Goal: Task Accomplishment & Management: Use online tool/utility

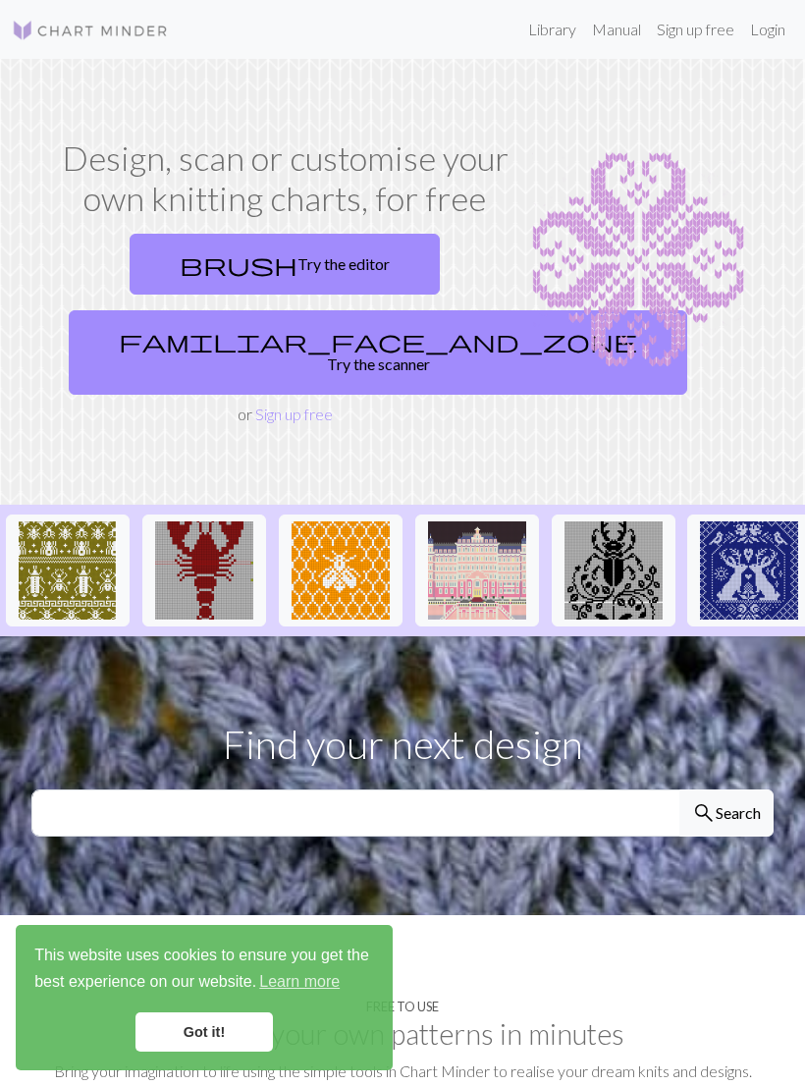
click at [336, 250] on link "brush Try the editor" at bounding box center [285, 264] width 310 height 61
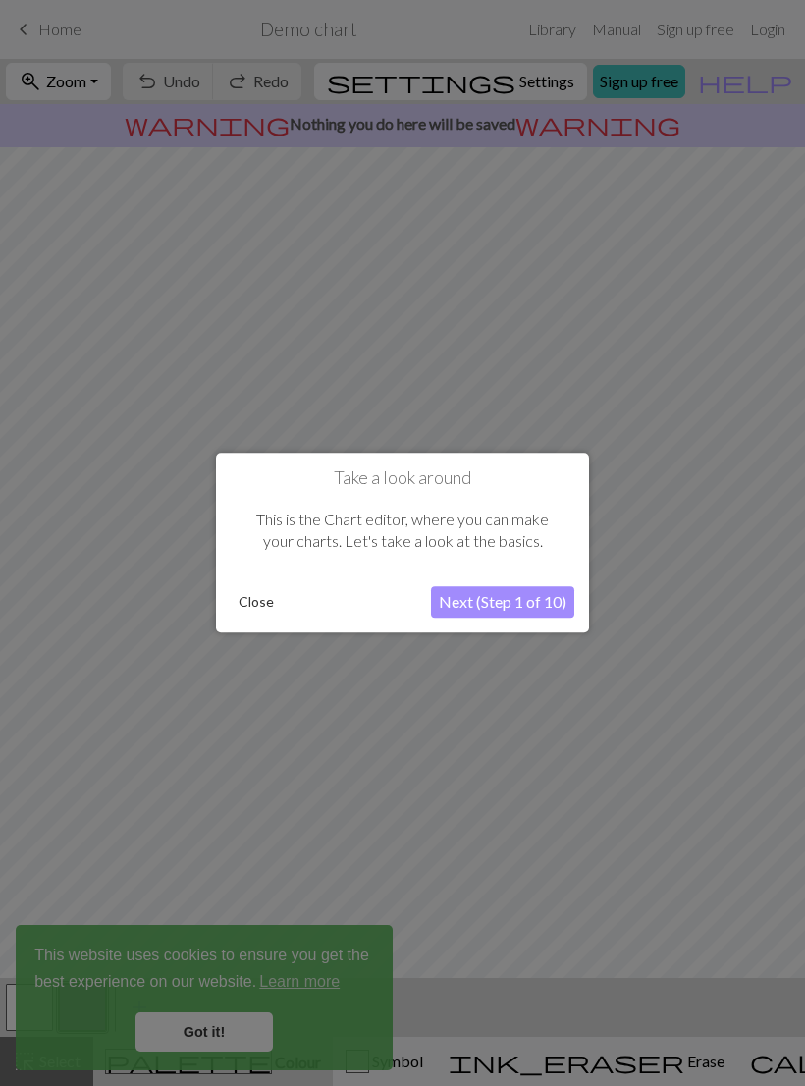
click at [507, 603] on button "Next (Step 1 of 10)" at bounding box center [502, 602] width 143 height 31
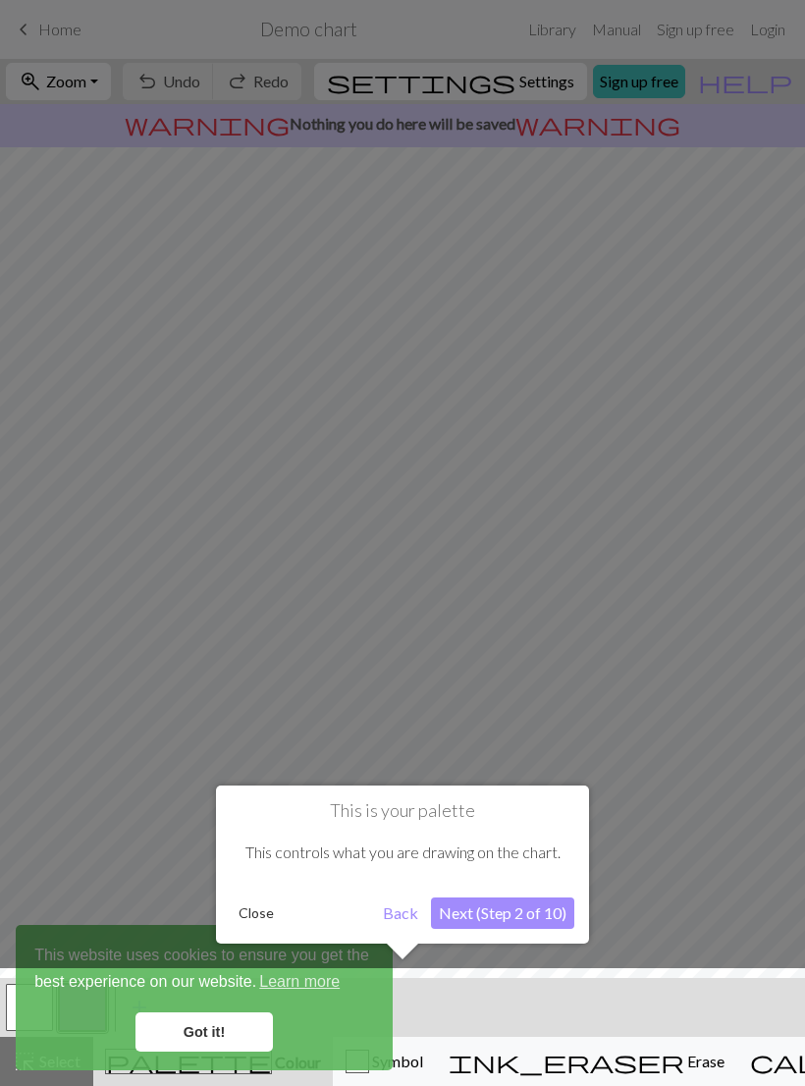
click at [485, 919] on button "Next (Step 2 of 10)" at bounding box center [502, 912] width 143 height 31
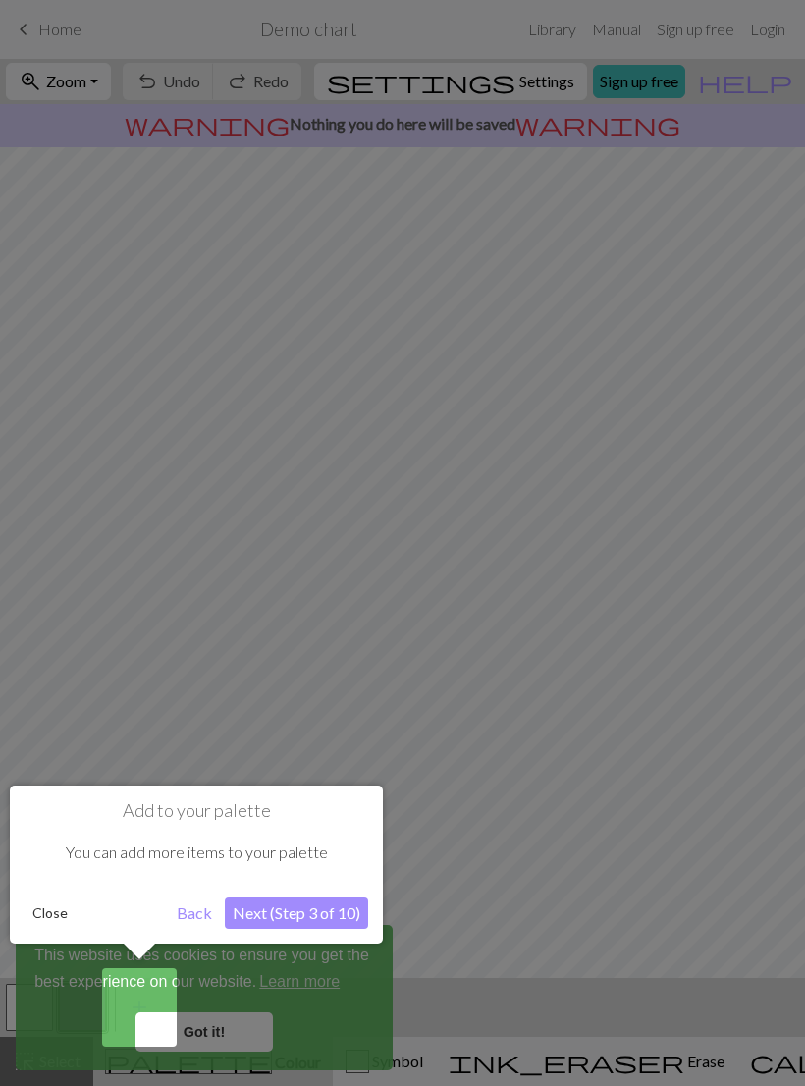
click at [337, 911] on button "Next (Step 3 of 10)" at bounding box center [296, 912] width 143 height 31
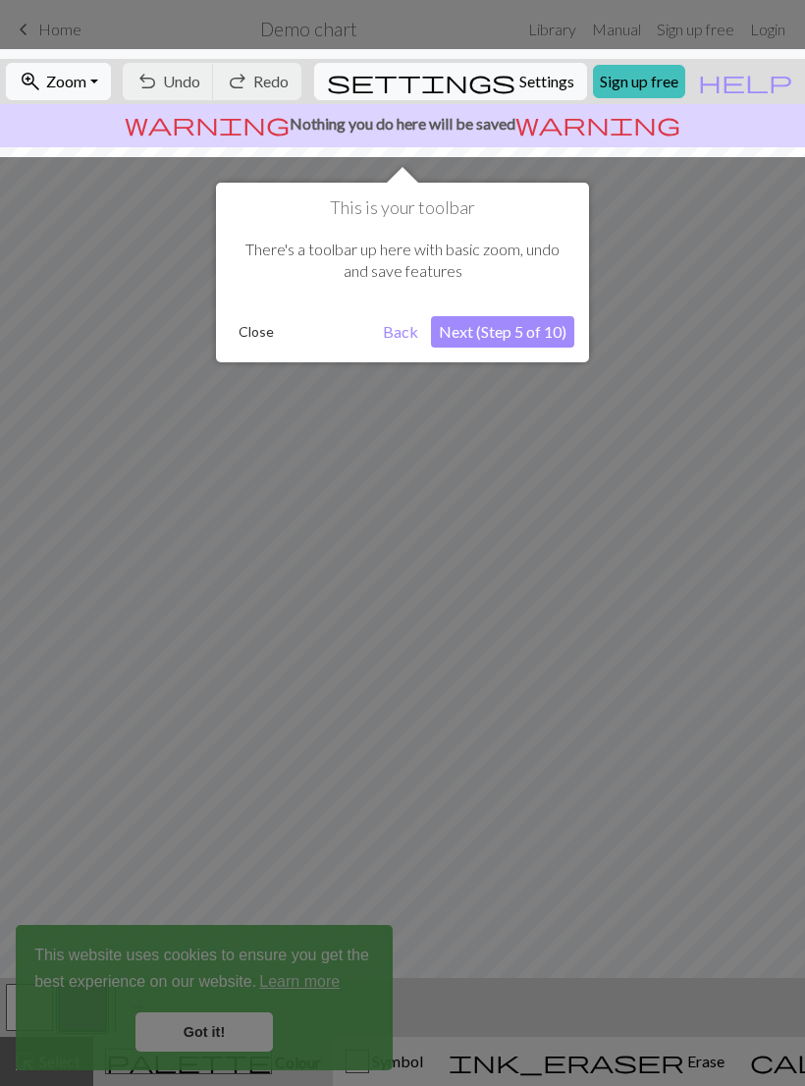
click at [512, 326] on button "Next (Step 5 of 10)" at bounding box center [502, 331] width 143 height 31
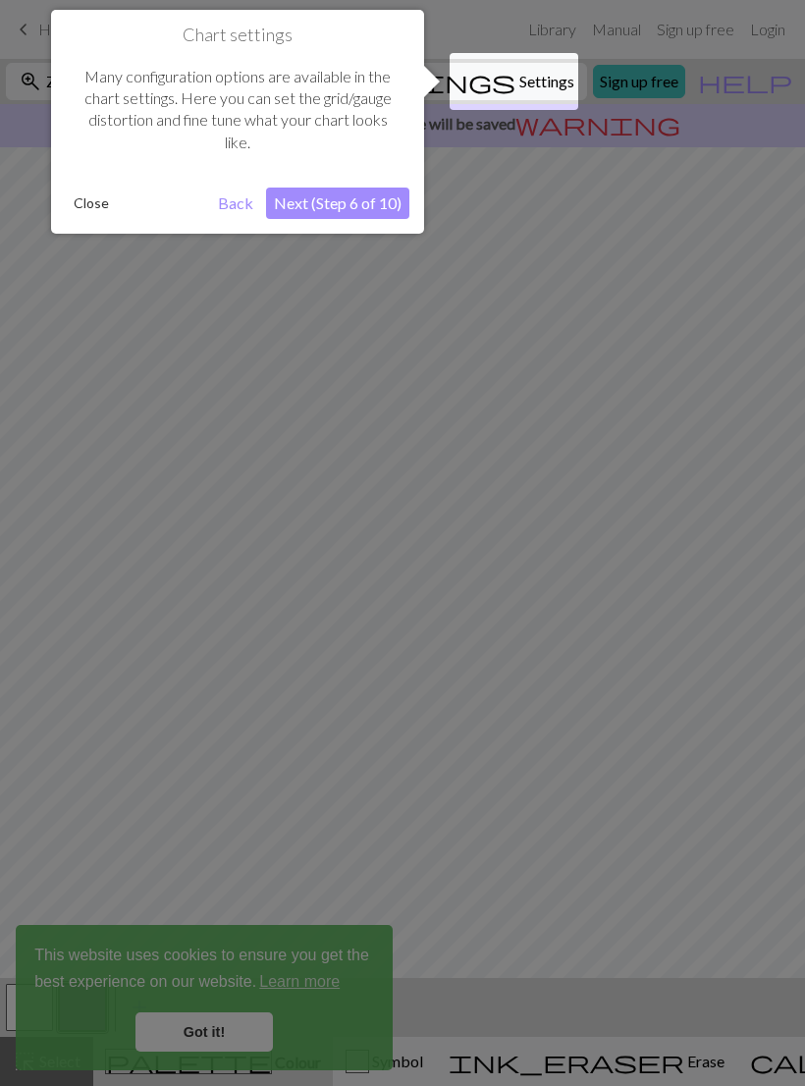
click at [367, 210] on button "Next (Step 6 of 10)" at bounding box center [337, 203] width 143 height 31
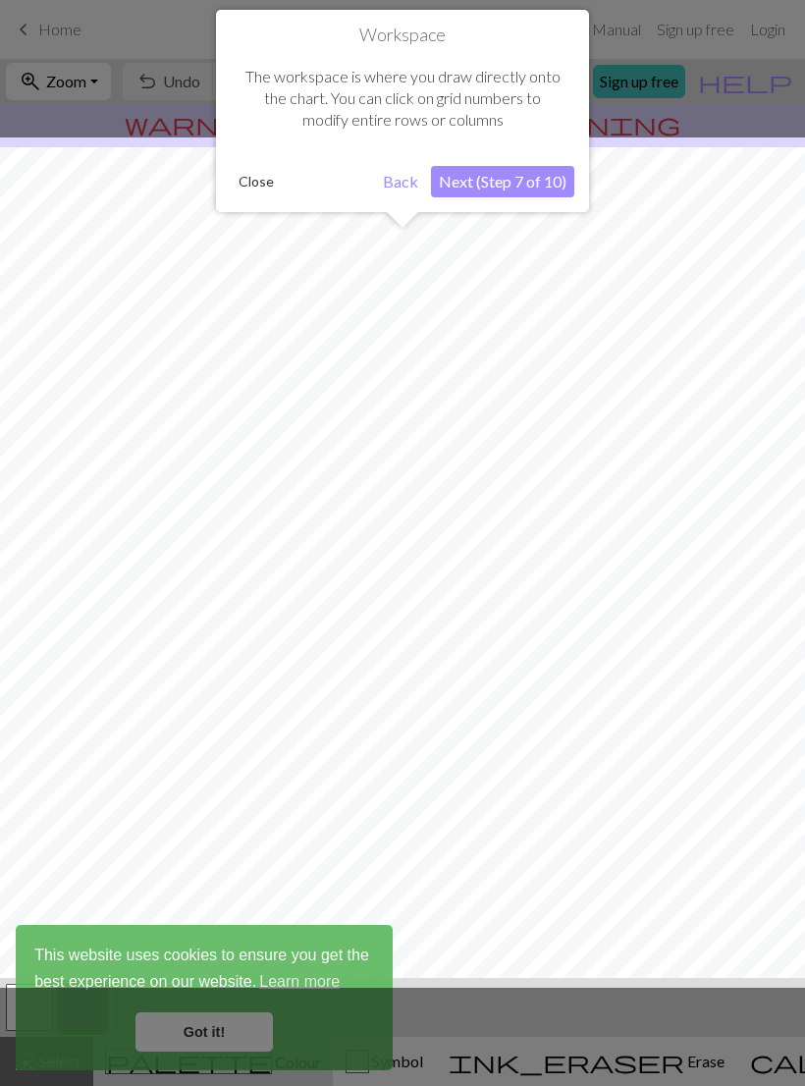
click at [520, 180] on button "Next (Step 7 of 10)" at bounding box center [502, 181] width 143 height 31
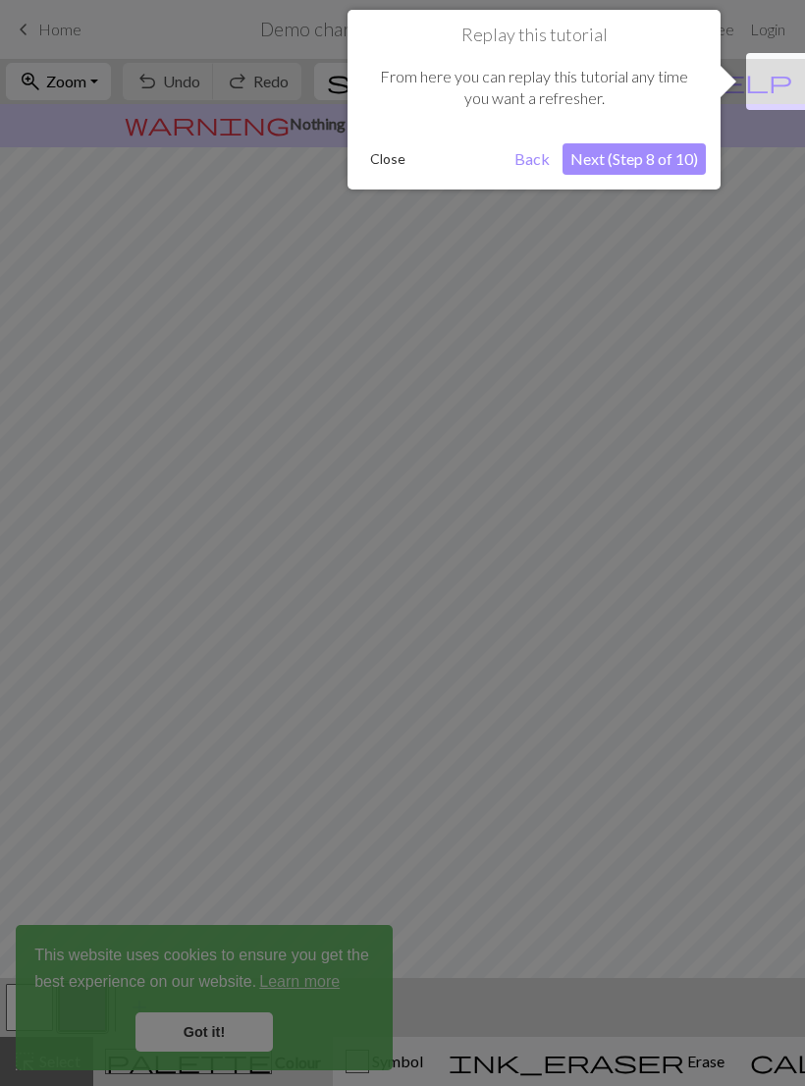
click at [641, 157] on button "Next (Step 8 of 10)" at bounding box center [634, 158] width 143 height 31
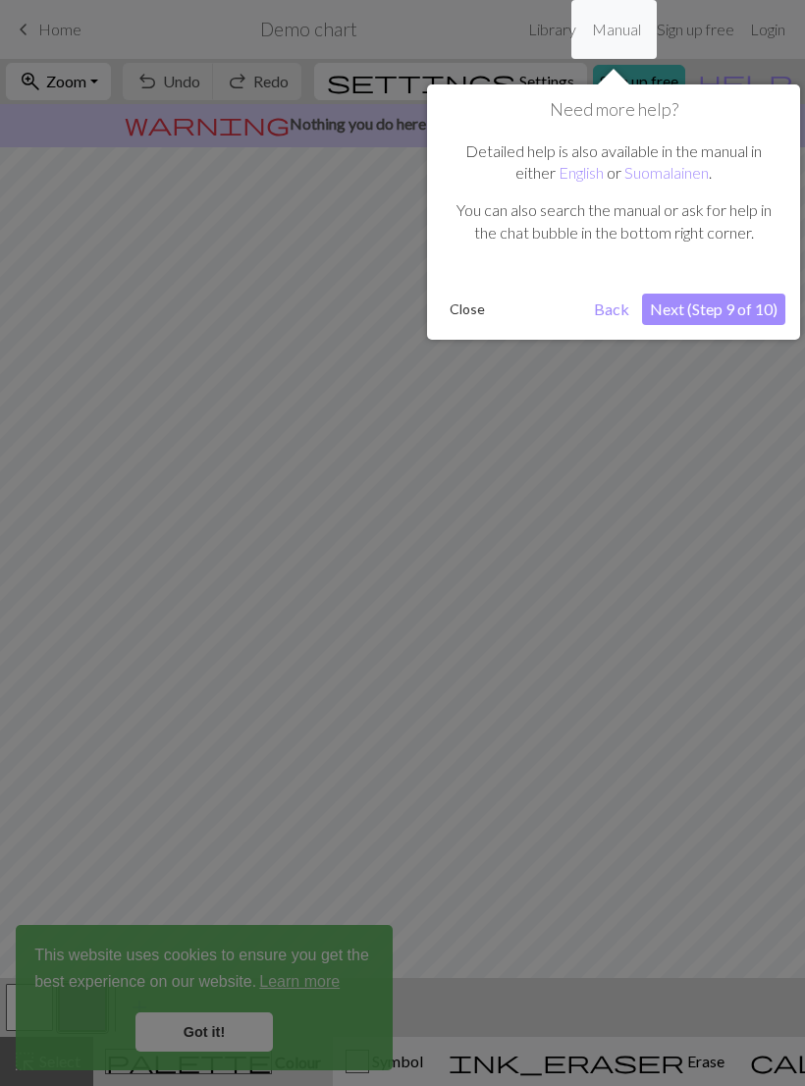
click at [727, 306] on button "Next (Step 9 of 10)" at bounding box center [713, 309] width 143 height 31
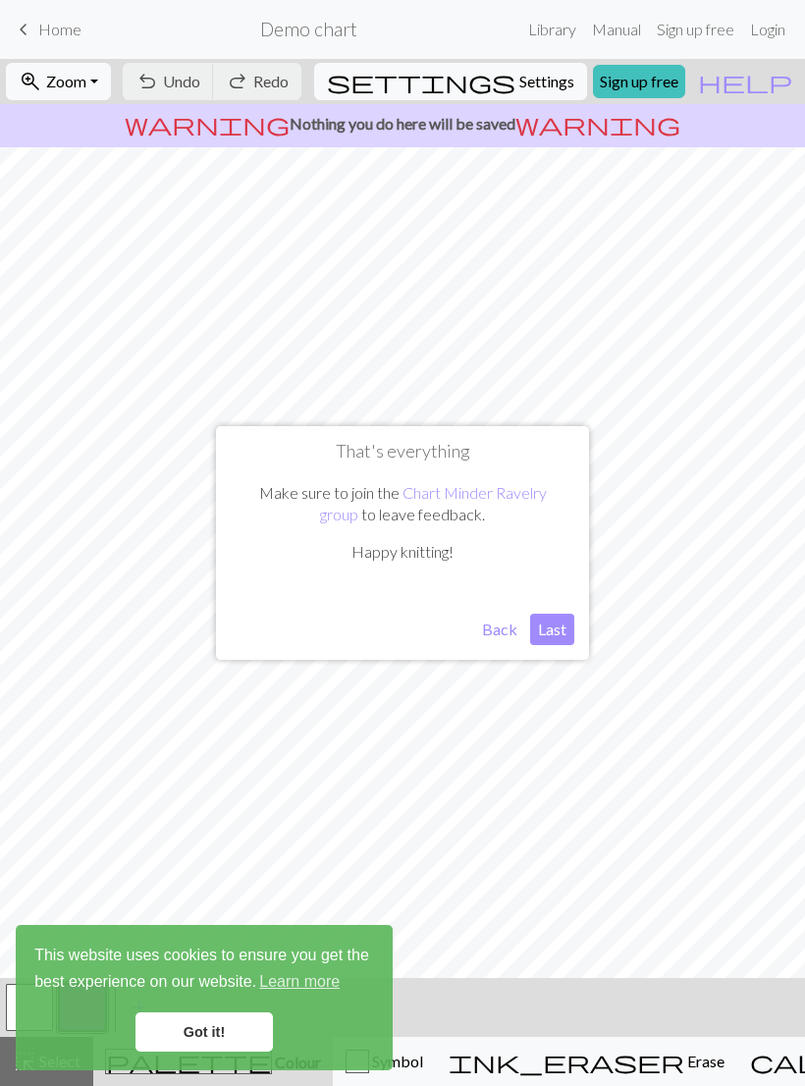
click at [545, 630] on button "Last" at bounding box center [552, 629] width 44 height 31
click at [216, 1019] on link "Got it!" at bounding box center [204, 1031] width 137 height 39
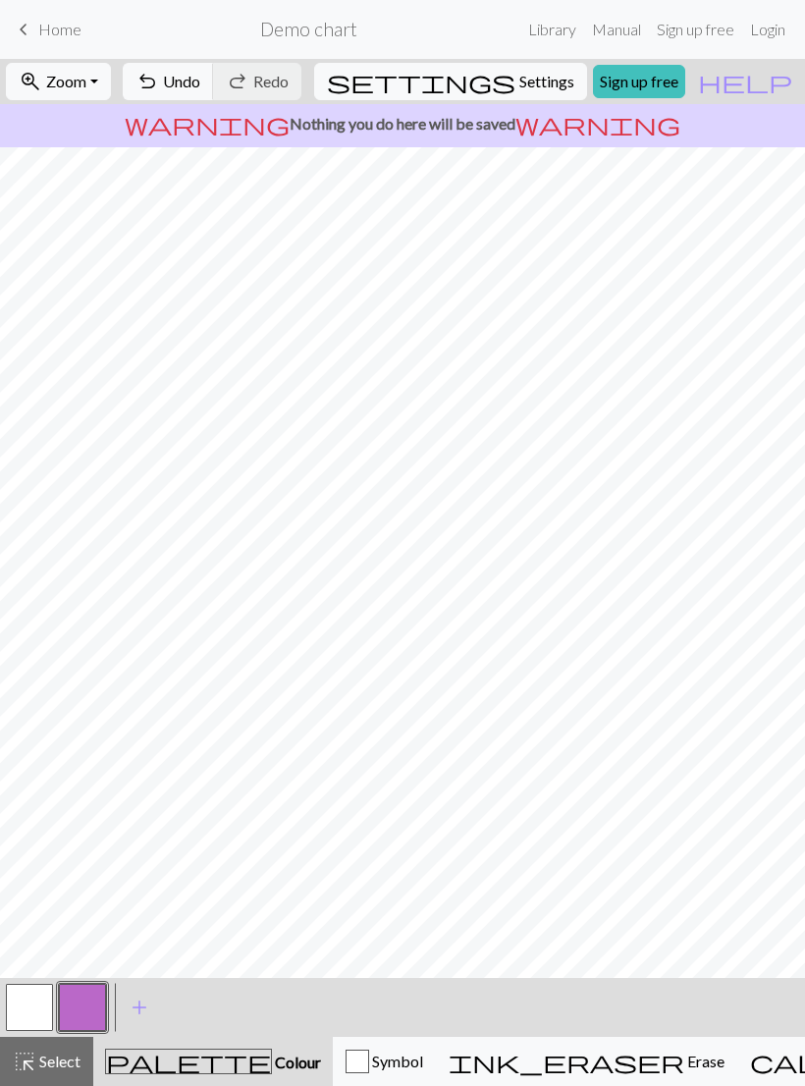
click at [54, 1060] on span "Select" at bounding box center [58, 1061] width 44 height 19
click at [272, 1068] on span "Colour" at bounding box center [296, 1062] width 49 height 19
click at [272, 1055] on span "Colour" at bounding box center [296, 1062] width 49 height 19
click at [200, 78] on span "Undo" at bounding box center [181, 81] width 37 height 19
click at [519, 85] on span "Settings" at bounding box center [546, 82] width 55 height 24
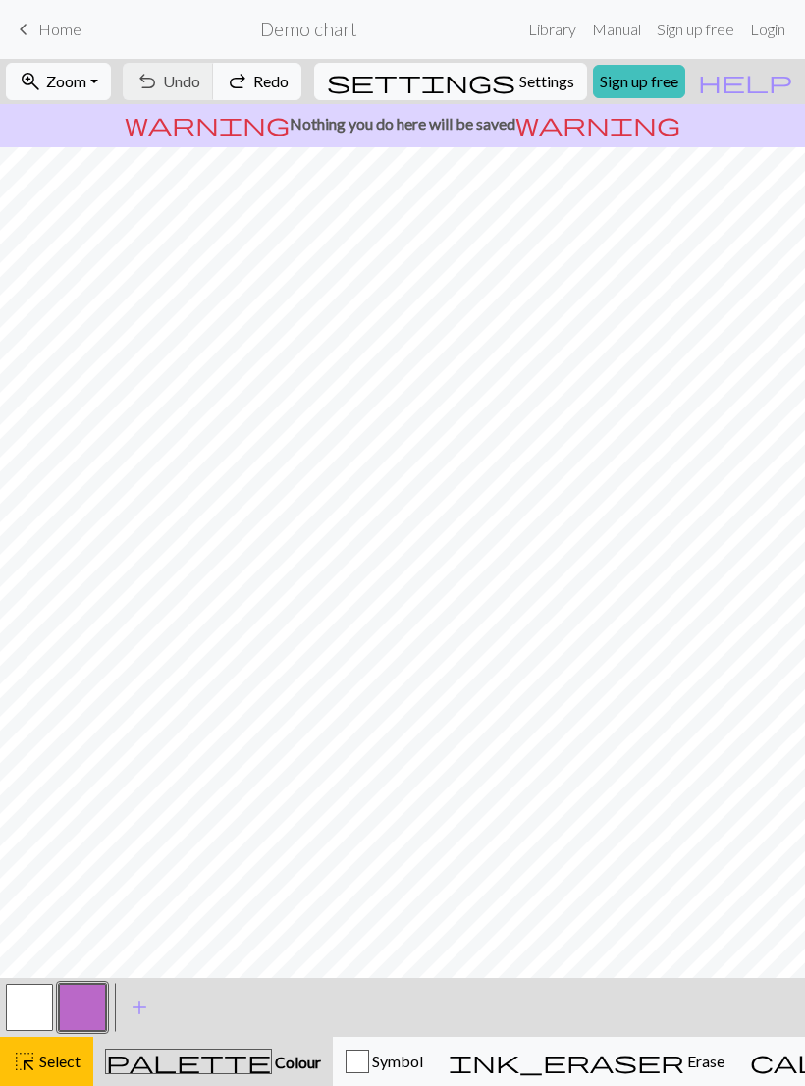
select select "aran"
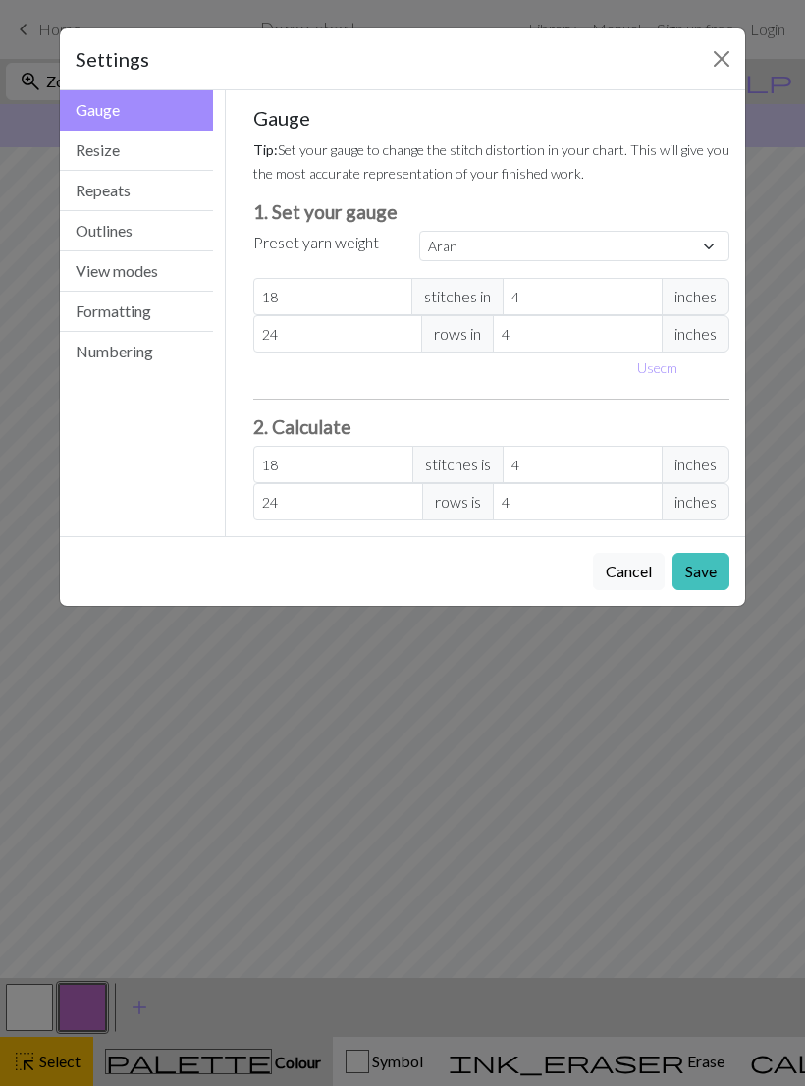
click at [722, 64] on button "Close" at bounding box center [721, 58] width 31 height 31
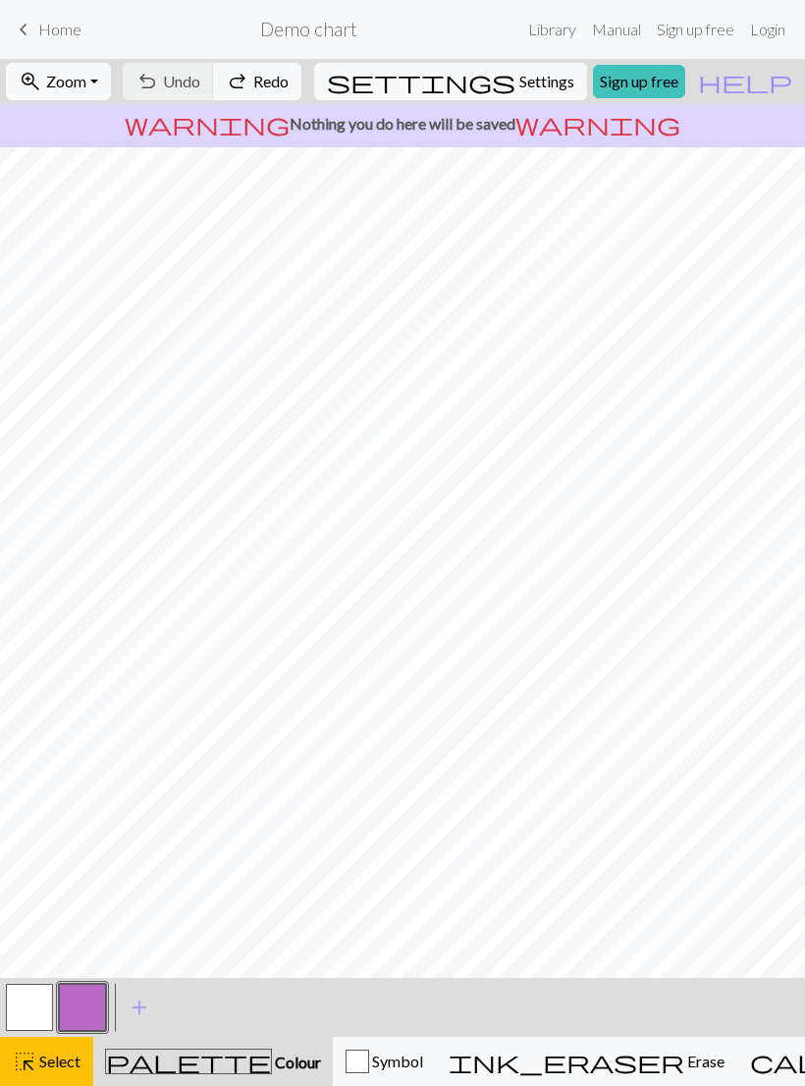
click at [519, 86] on span "Settings" at bounding box center [546, 82] width 55 height 24
select select "aran"
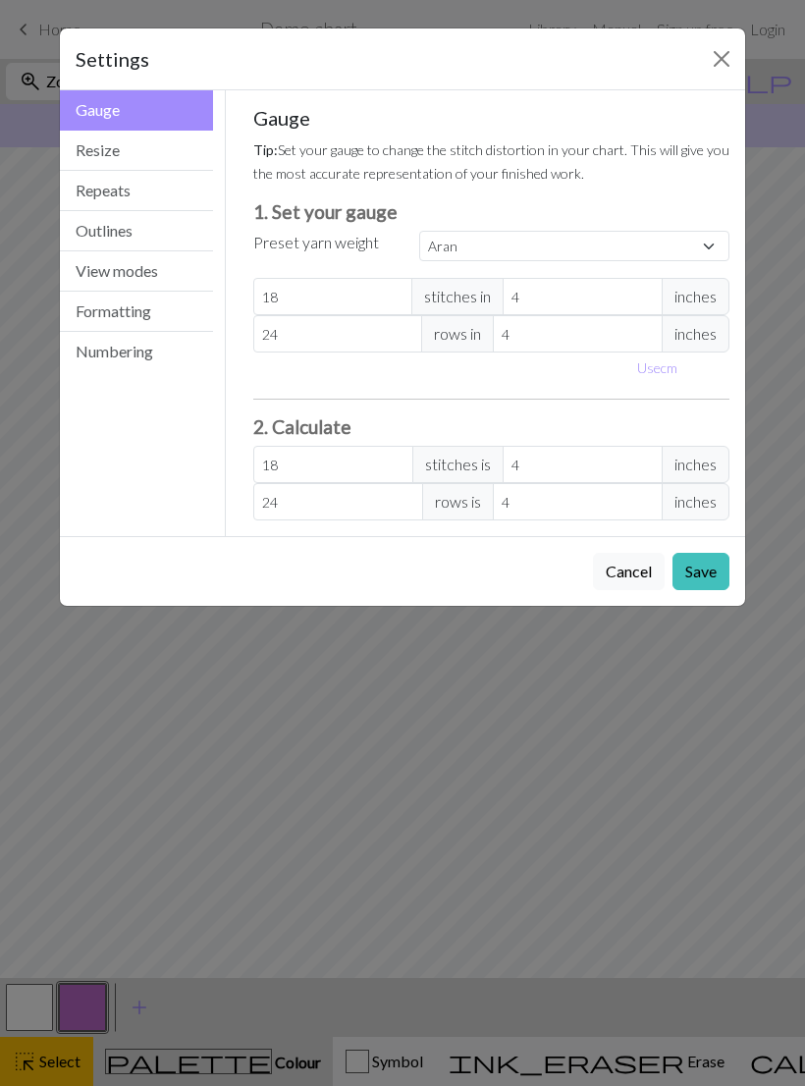
click at [127, 201] on button "Repeats" at bounding box center [136, 191] width 153 height 40
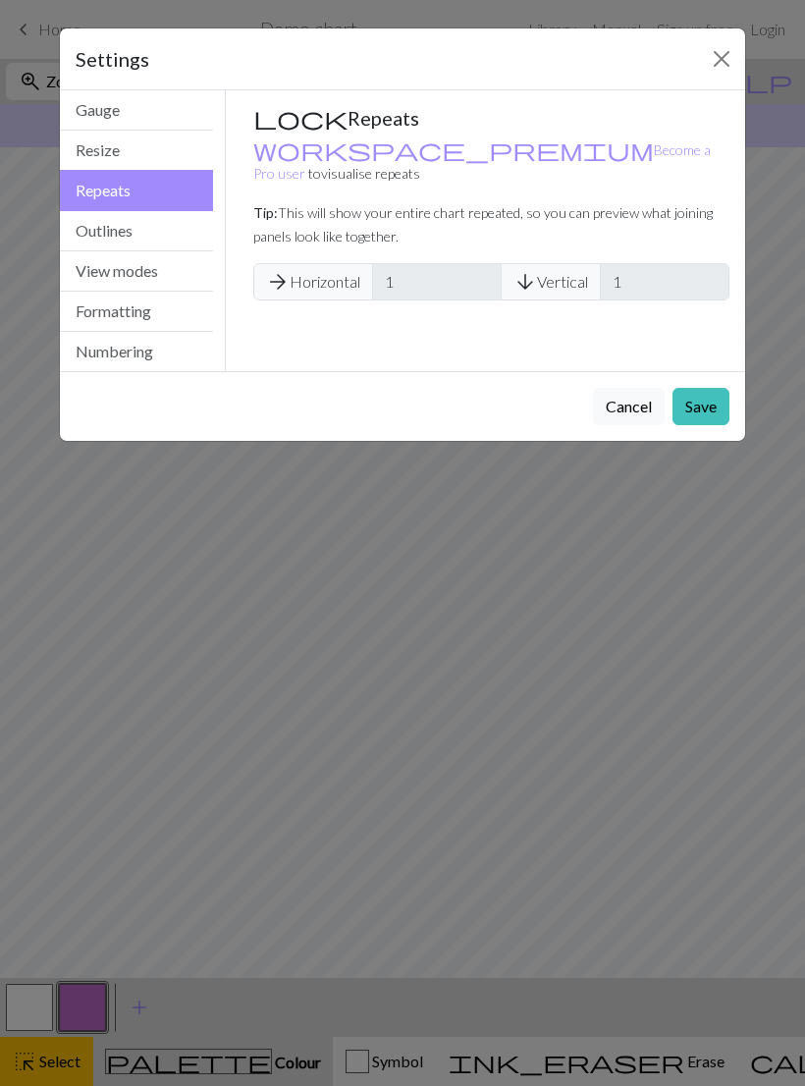
click at [127, 246] on button "Outlines" at bounding box center [136, 231] width 153 height 40
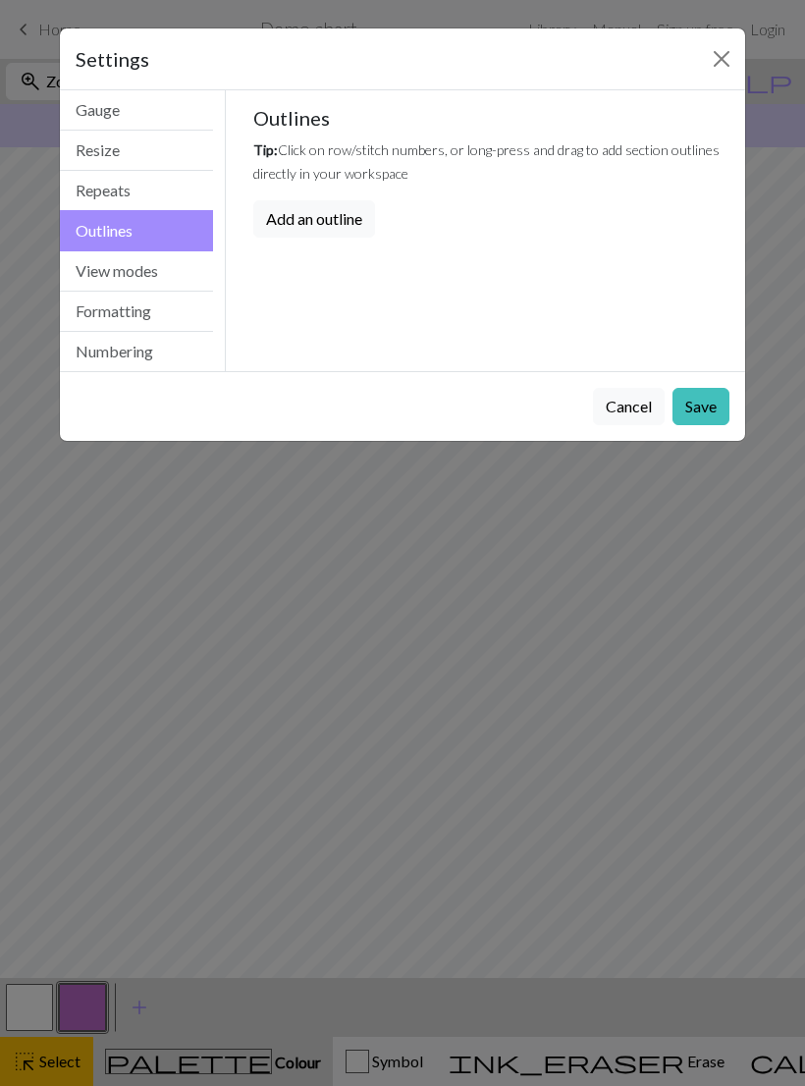
click at [144, 272] on button "View modes" at bounding box center [136, 271] width 153 height 40
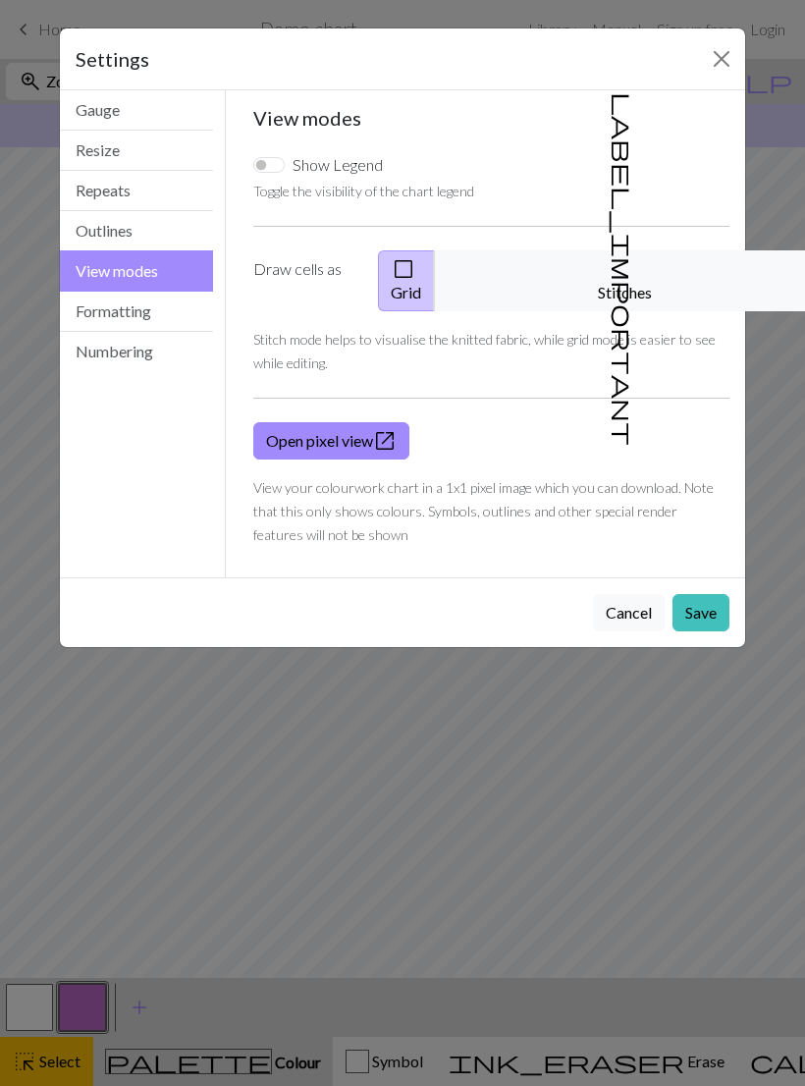
click at [127, 319] on button "Formatting" at bounding box center [136, 312] width 153 height 40
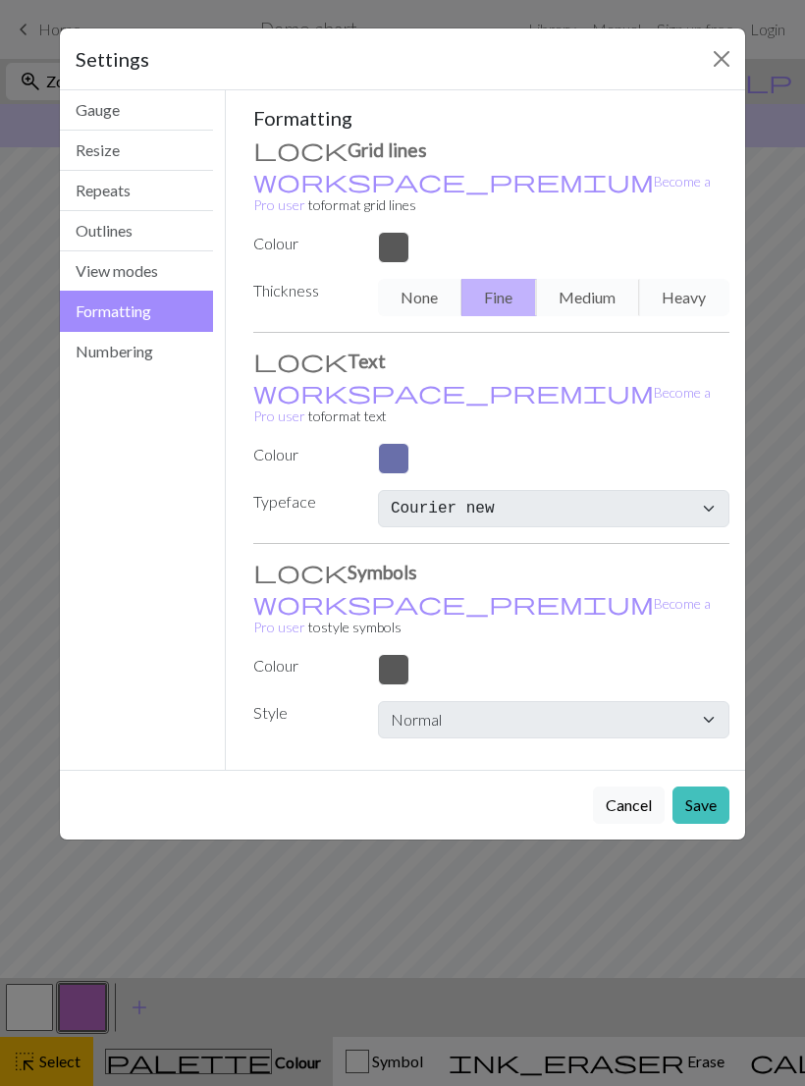
click at [149, 271] on button "View modes" at bounding box center [136, 271] width 153 height 40
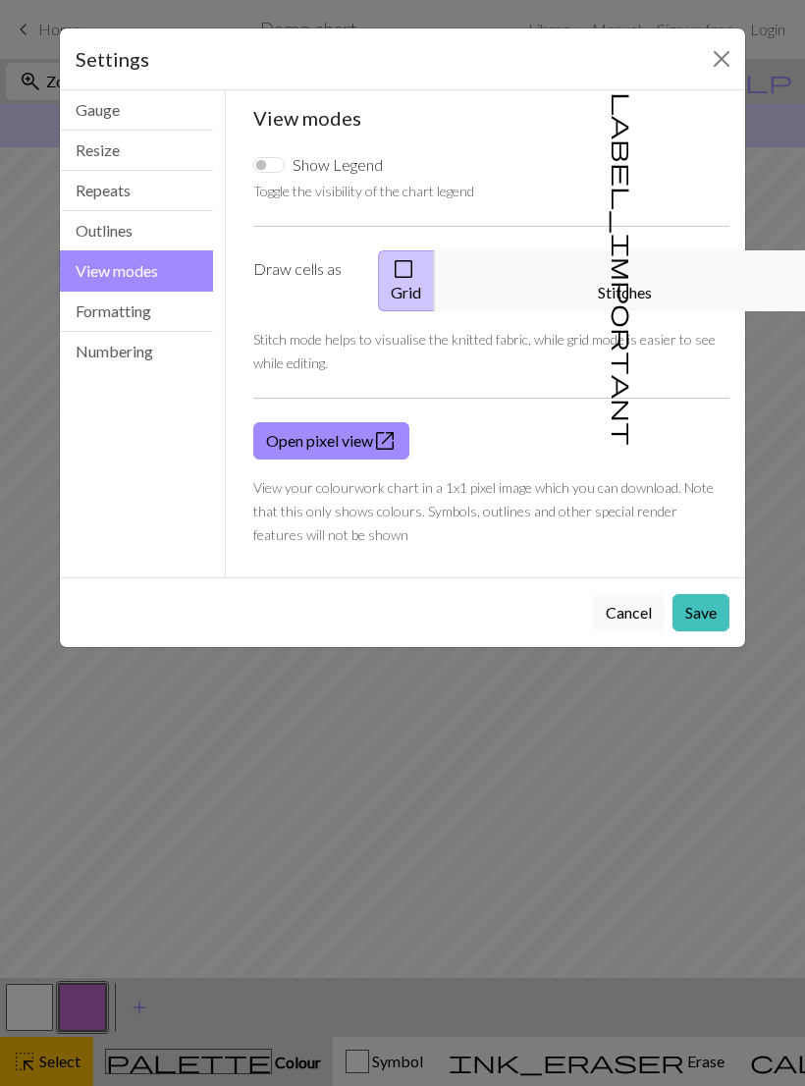
click at [135, 354] on button "Numbering" at bounding box center [136, 351] width 153 height 39
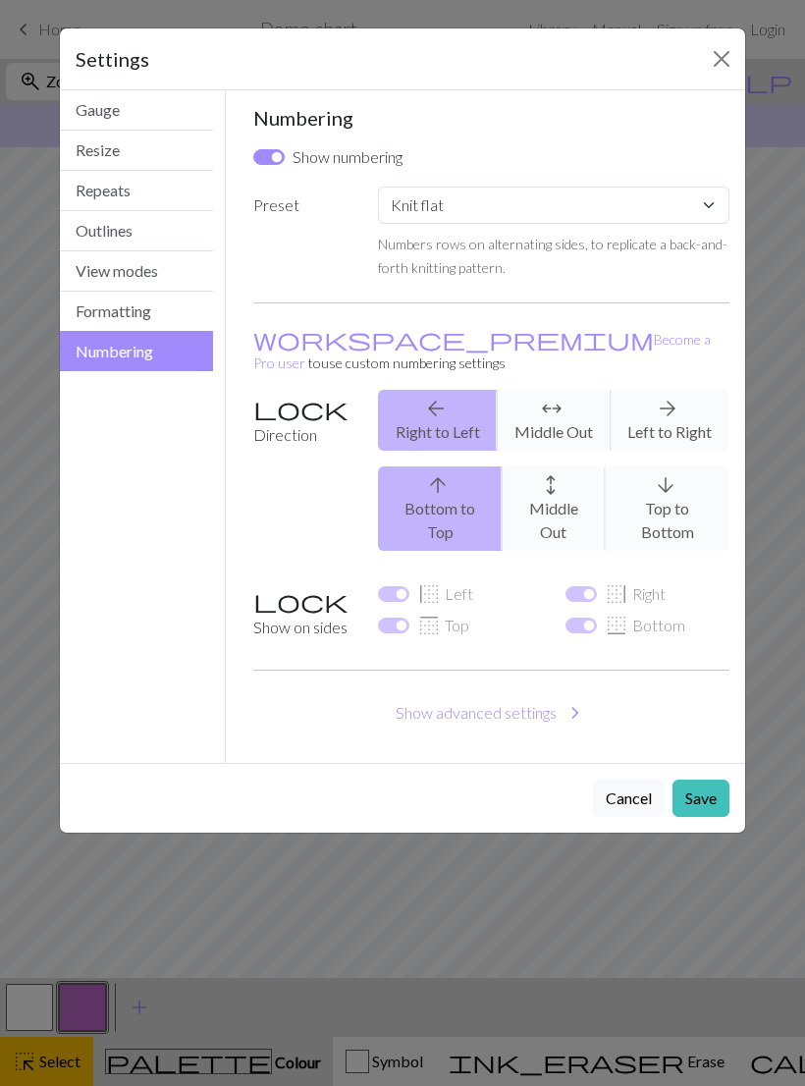
click at [141, 305] on button "Formatting" at bounding box center [136, 312] width 153 height 40
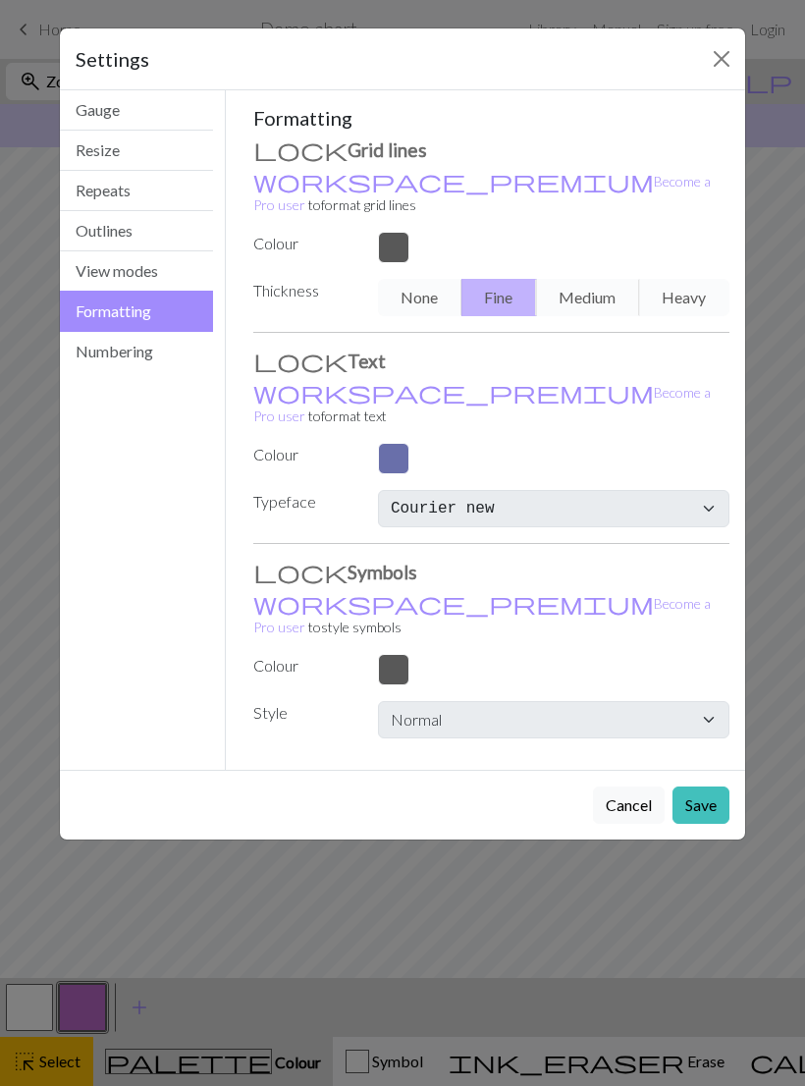
click at [142, 275] on button "View modes" at bounding box center [136, 271] width 153 height 40
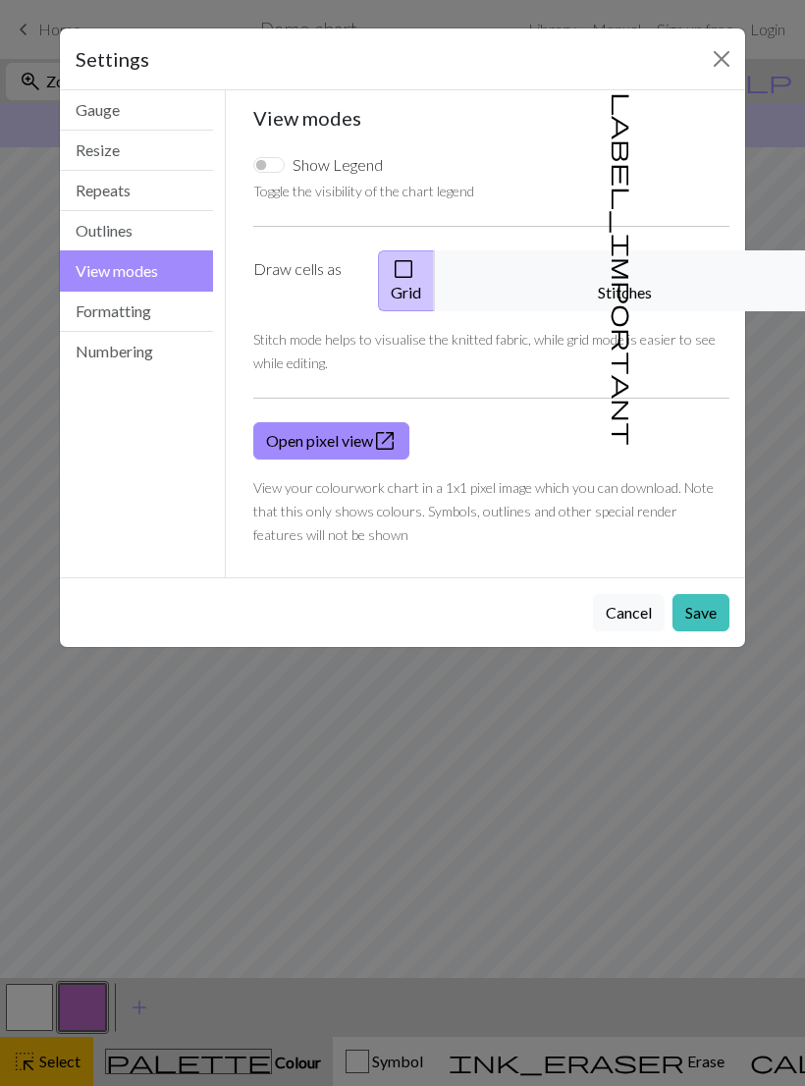
click at [627, 264] on button "label_important Stitches" at bounding box center [625, 280] width 383 height 61
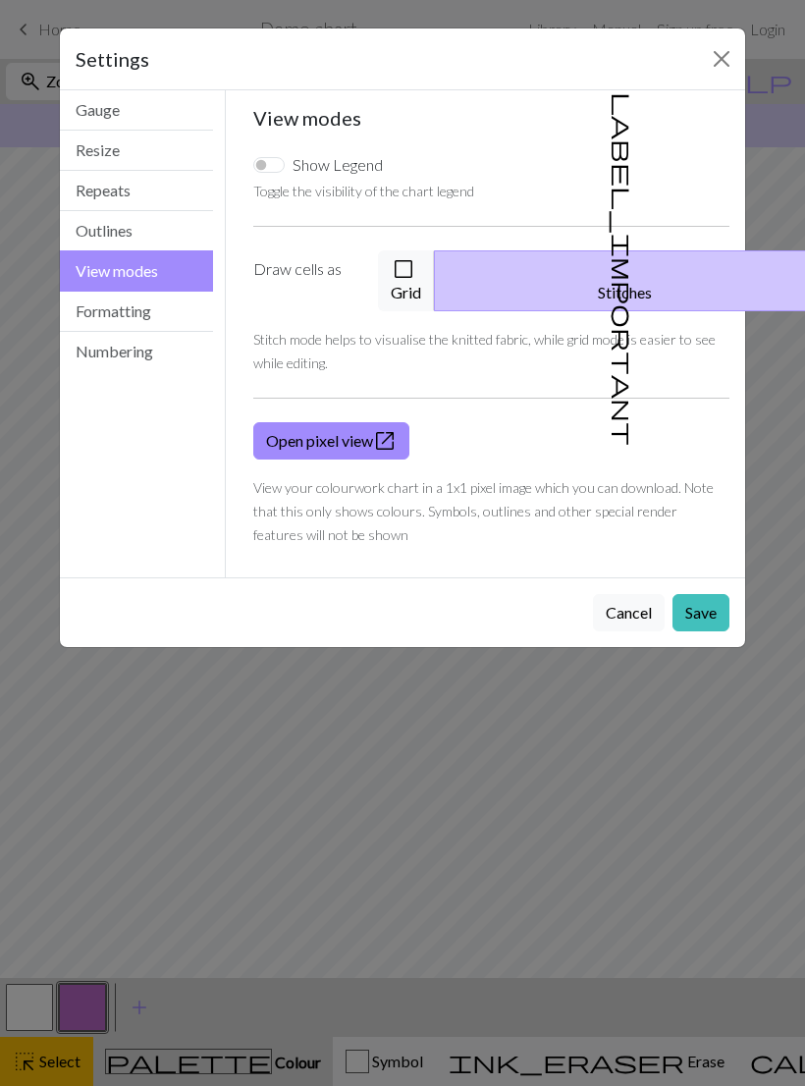
click at [415, 271] on span "check_box_outline_blank" at bounding box center [404, 268] width 24 height 27
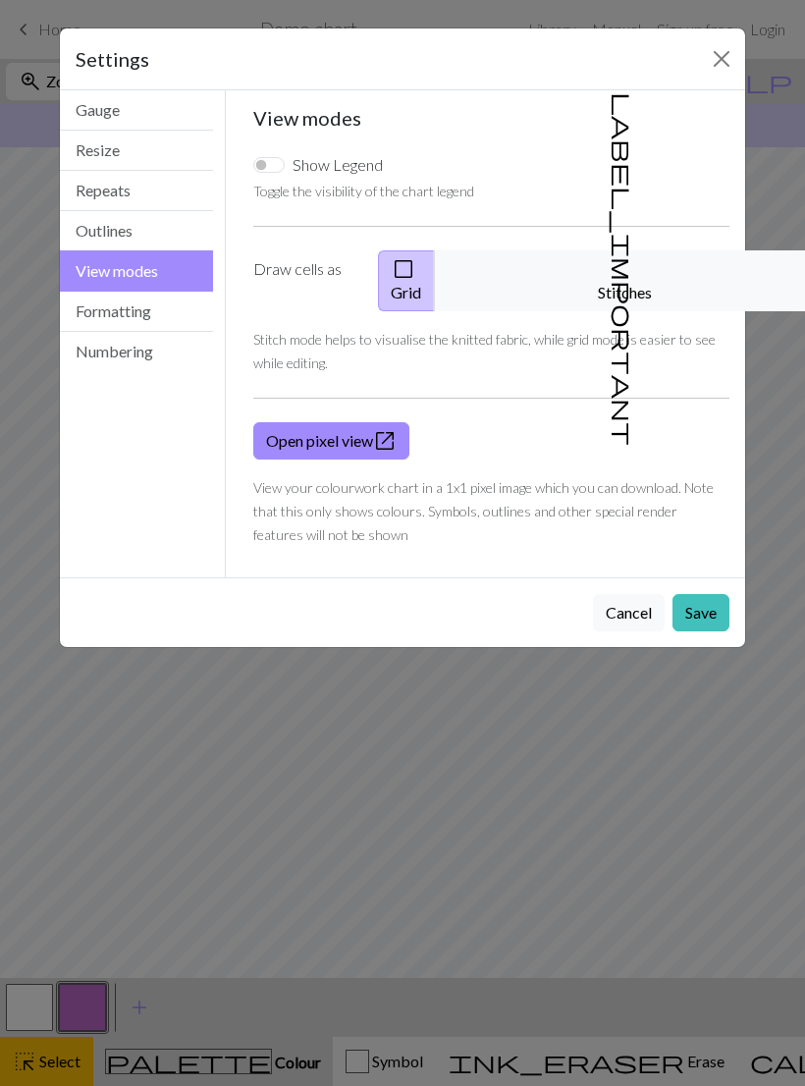
click at [706, 598] on button "Save" at bounding box center [701, 612] width 57 height 37
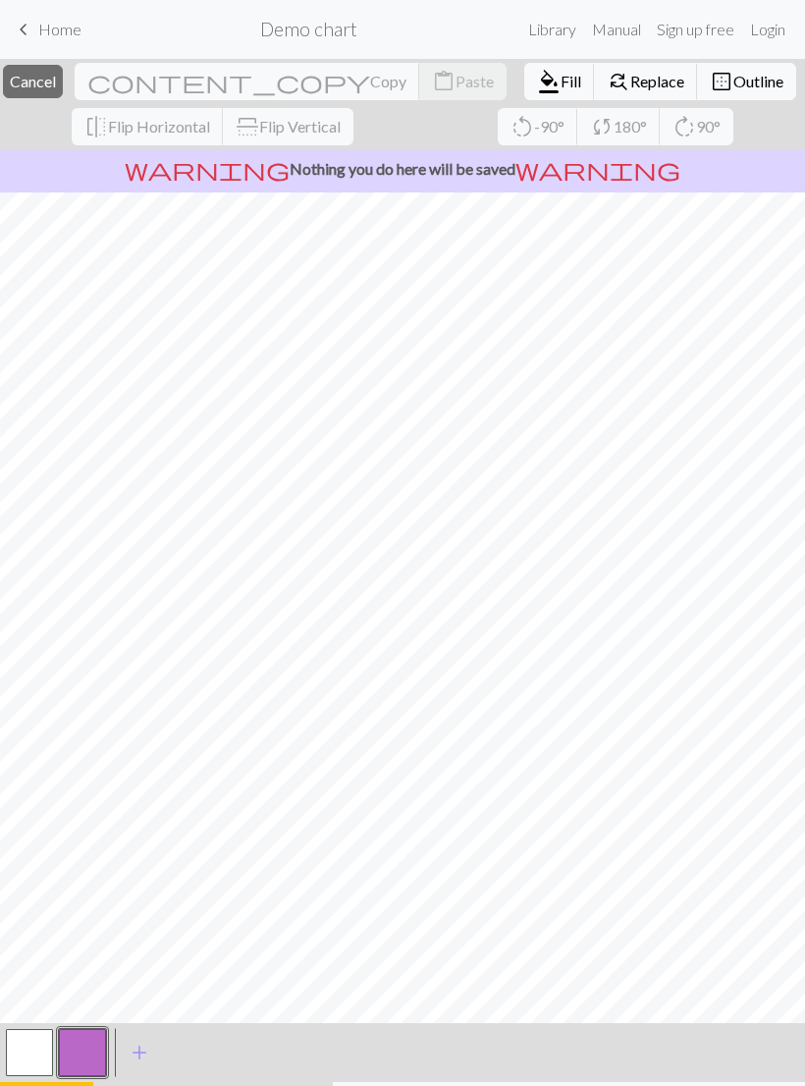
click at [63, 91] on button "close Cancel" at bounding box center [33, 81] width 60 height 33
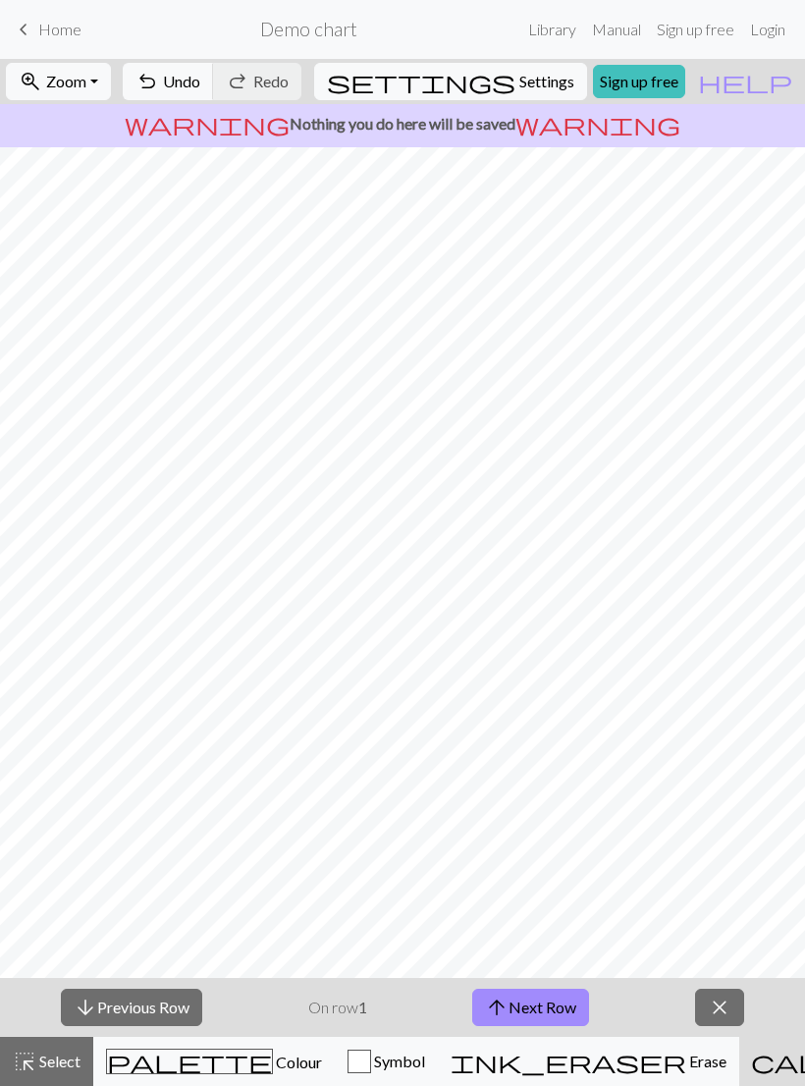
click at [371, 1057] on span "Symbol" at bounding box center [398, 1061] width 54 height 19
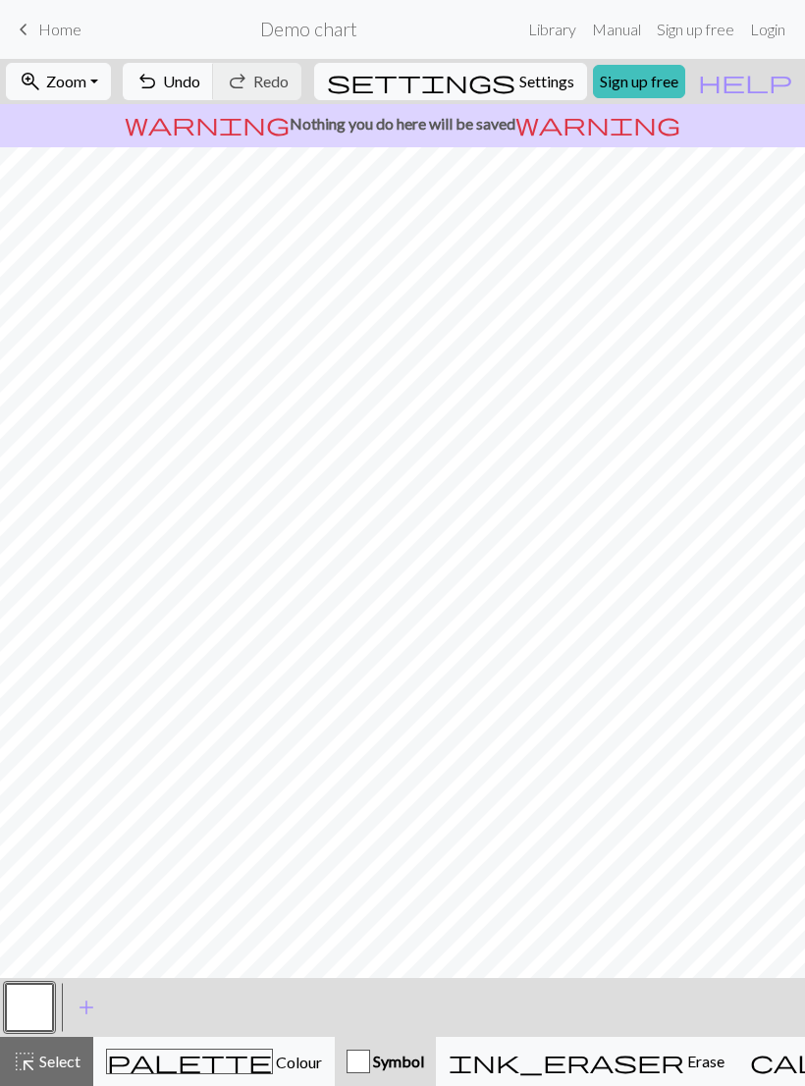
click at [273, 1059] on span "Colour" at bounding box center [297, 1062] width 49 height 19
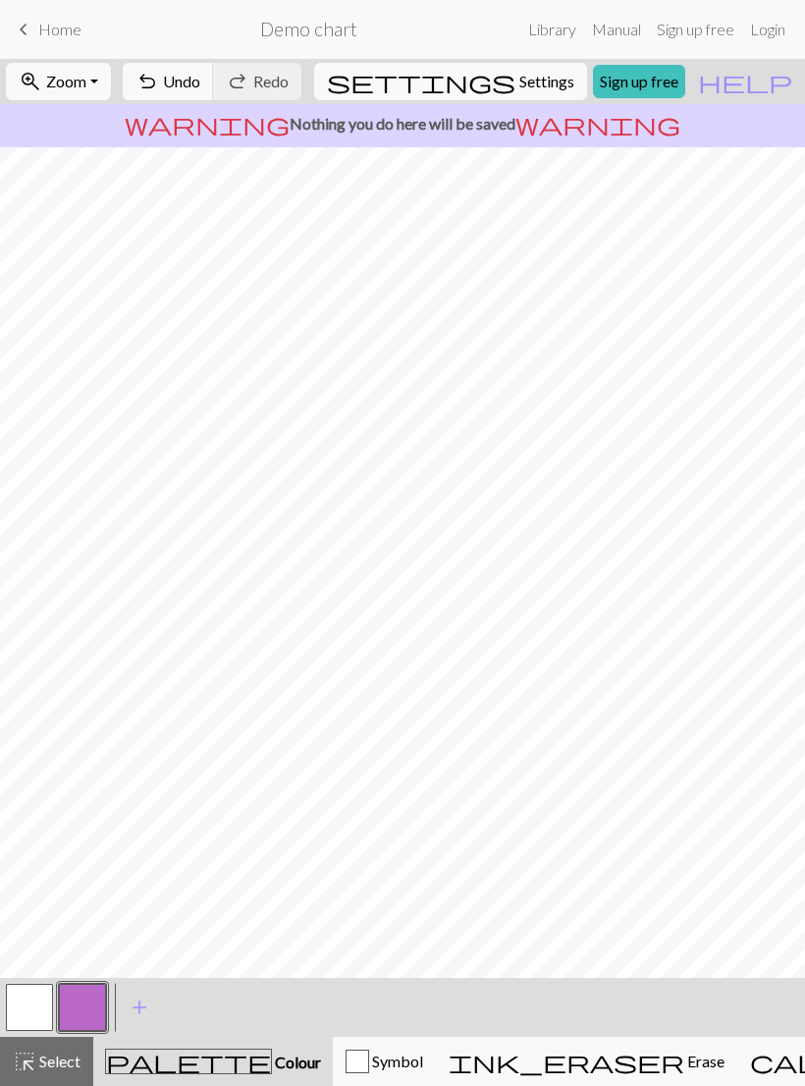
click at [111, 79] on button "zoom_in Zoom Zoom" at bounding box center [58, 81] width 105 height 37
click at [111, 81] on button "zoom_in Zoom Zoom" at bounding box center [58, 81] width 105 height 37
click at [557, 29] on link "Library" at bounding box center [552, 29] width 64 height 39
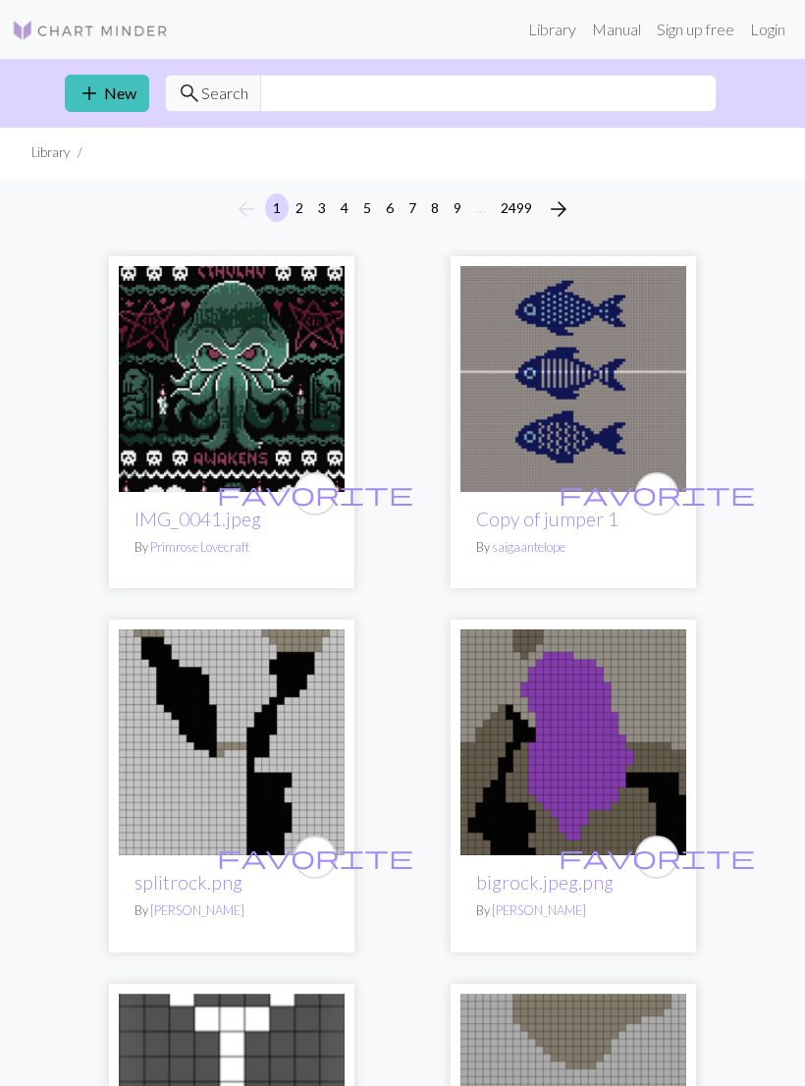
click at [115, 109] on link "add New" at bounding box center [107, 93] width 84 height 37
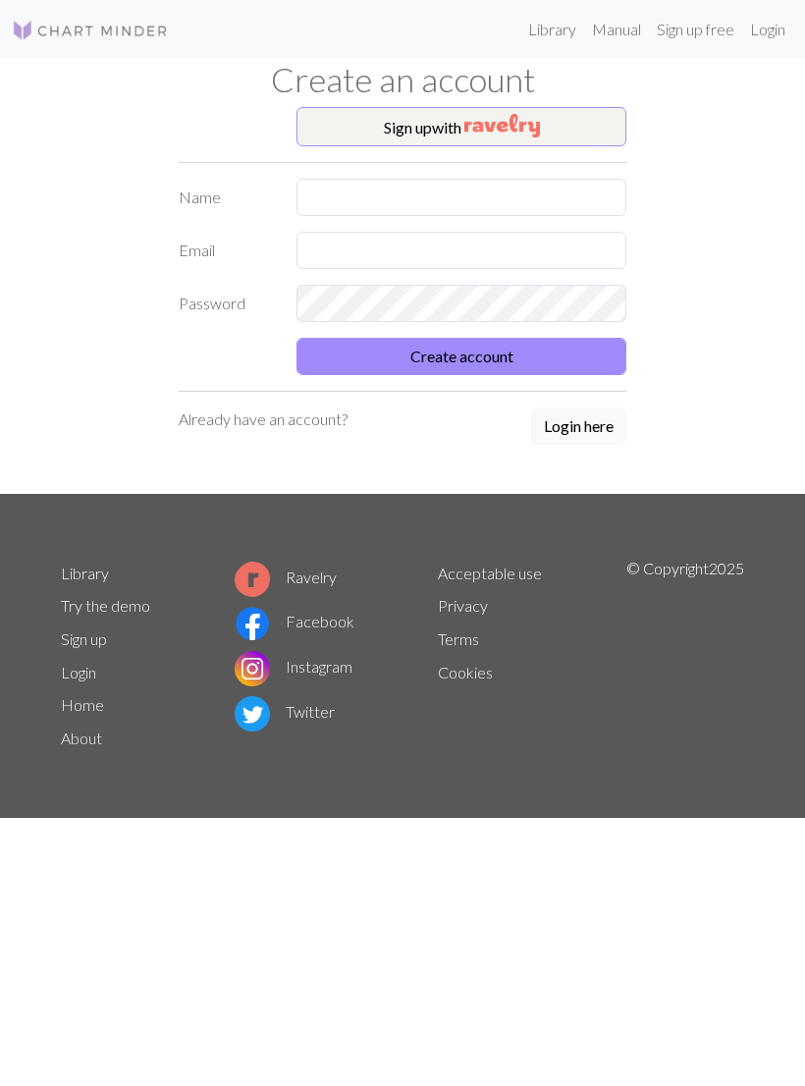
click at [473, 129] on img "button" at bounding box center [502, 126] width 76 height 24
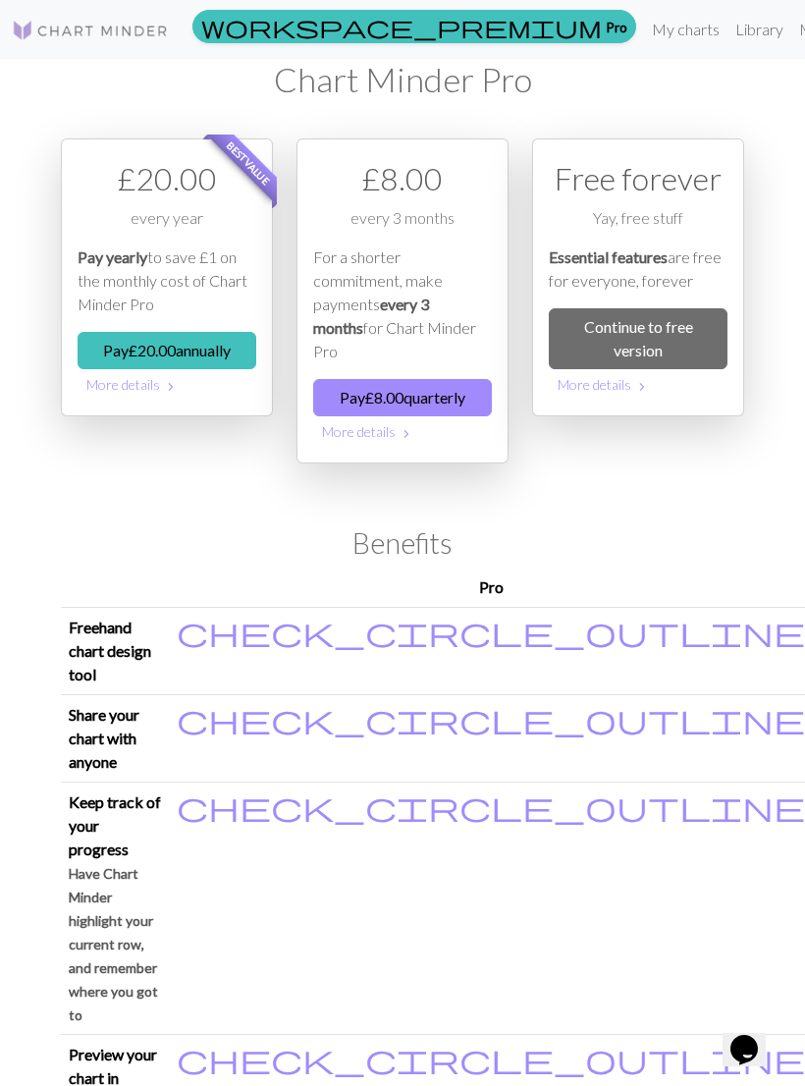
click at [640, 346] on link "Continue to free version" at bounding box center [638, 338] width 179 height 61
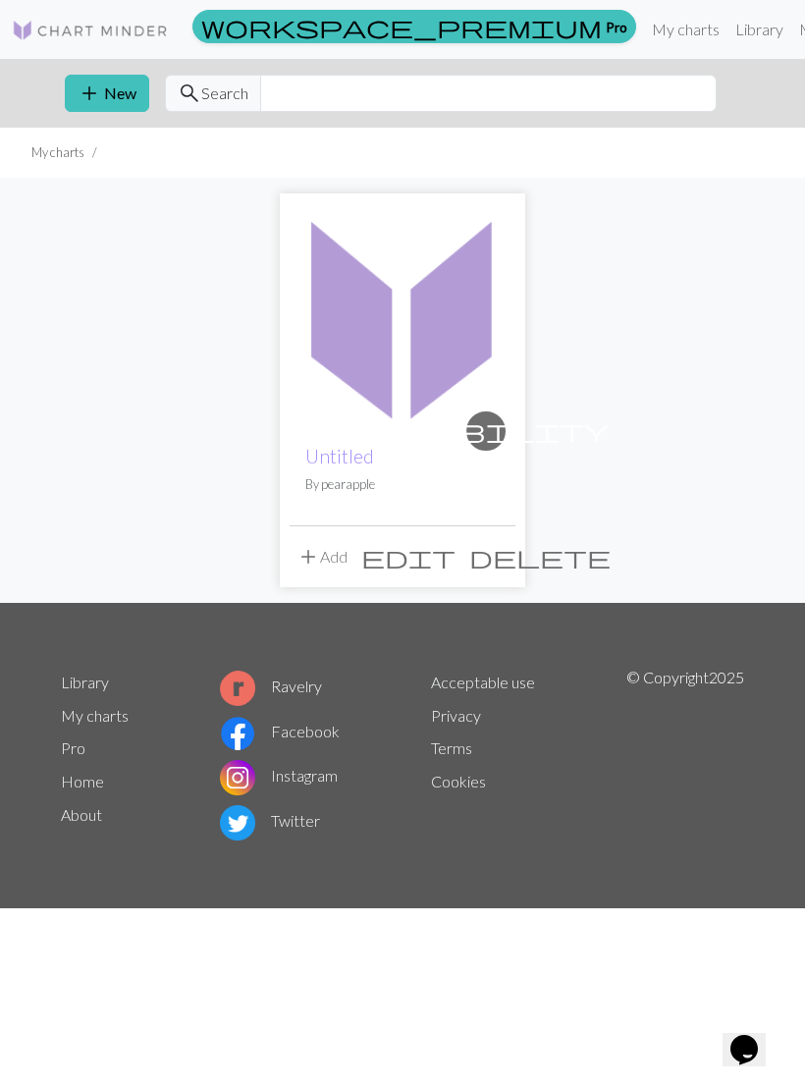
click at [330, 557] on button "add Add" at bounding box center [322, 556] width 65 height 37
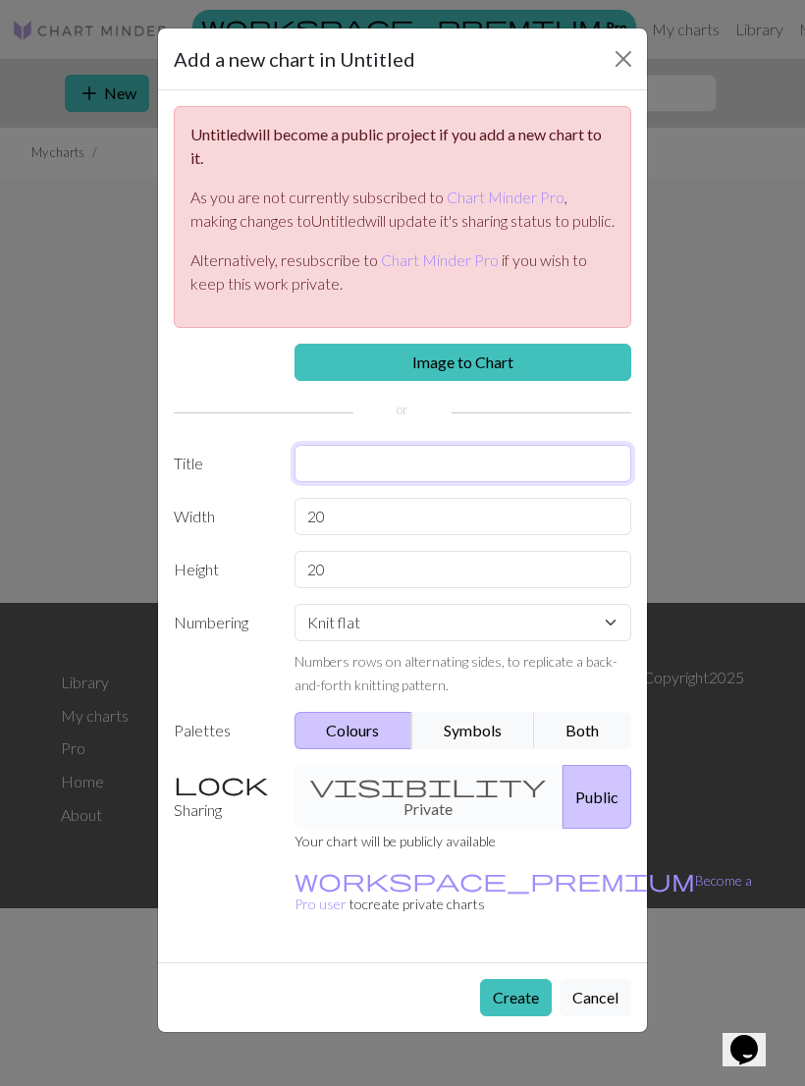
click at [361, 482] on input "text" at bounding box center [464, 463] width 338 height 37
type input "Hawk"
click at [557, 381] on link "Image to Chart" at bounding box center [464, 362] width 338 height 37
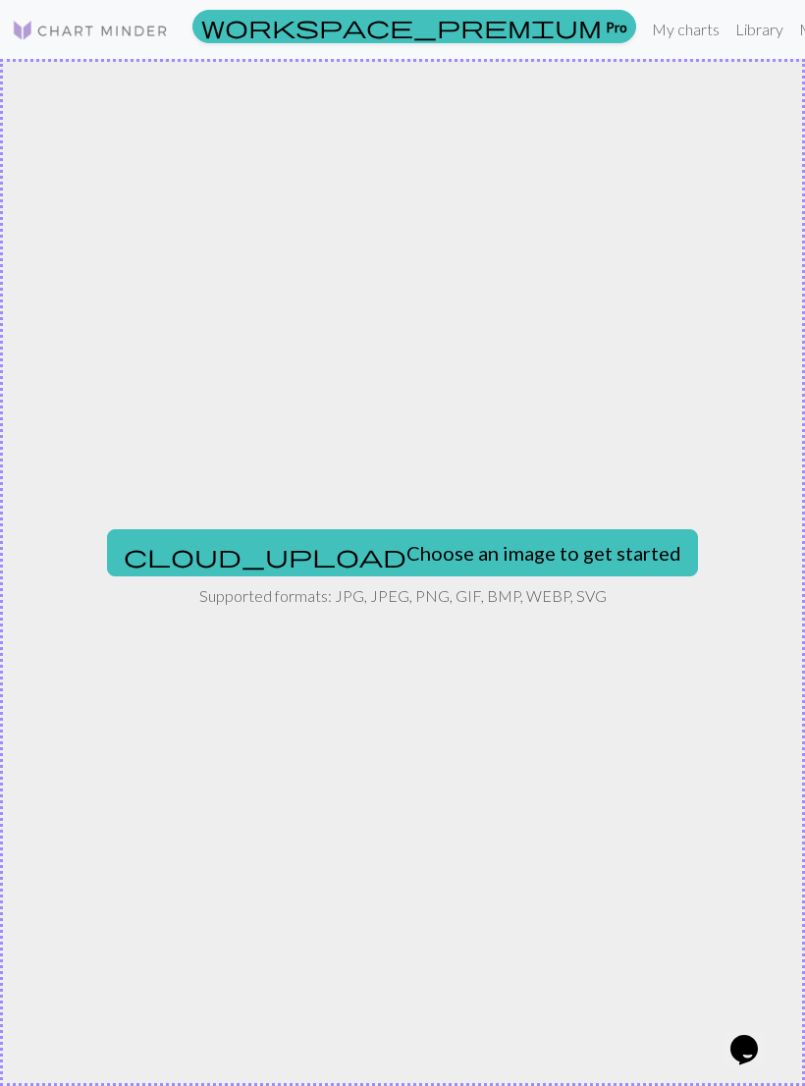
click at [476, 556] on button "cloud_upload Choose an image to get started" at bounding box center [402, 552] width 591 height 47
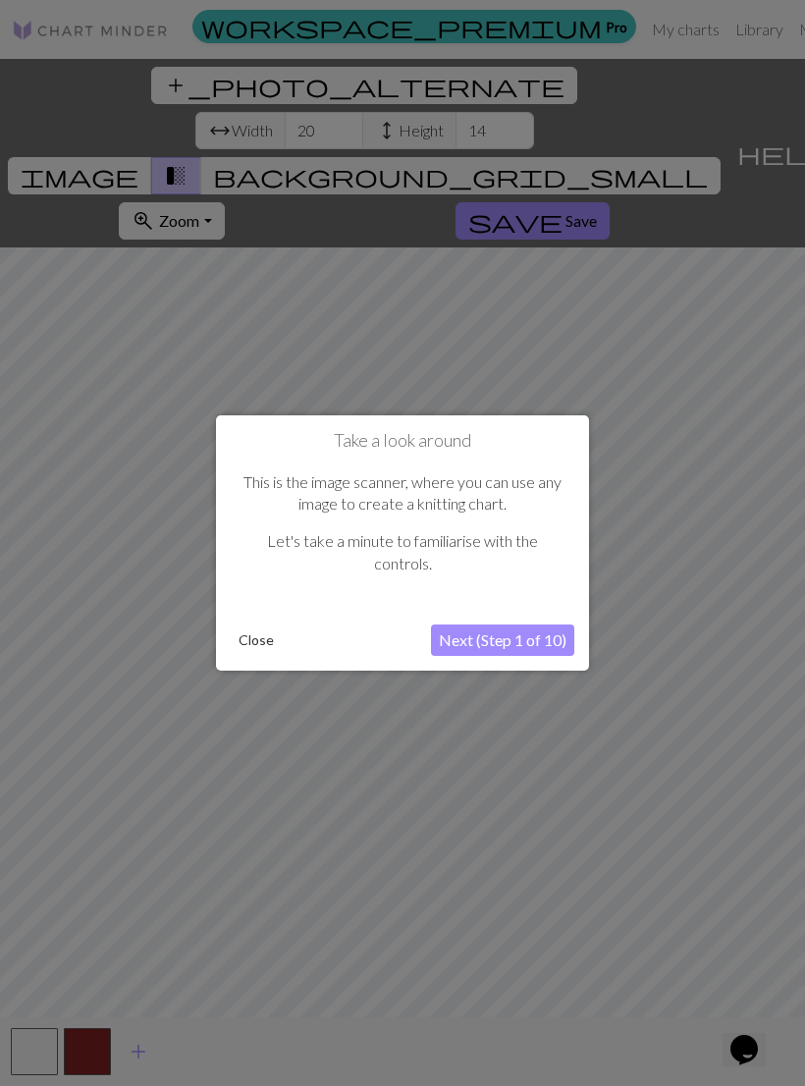
click at [526, 636] on button "Next (Step 1 of 10)" at bounding box center [502, 640] width 143 height 31
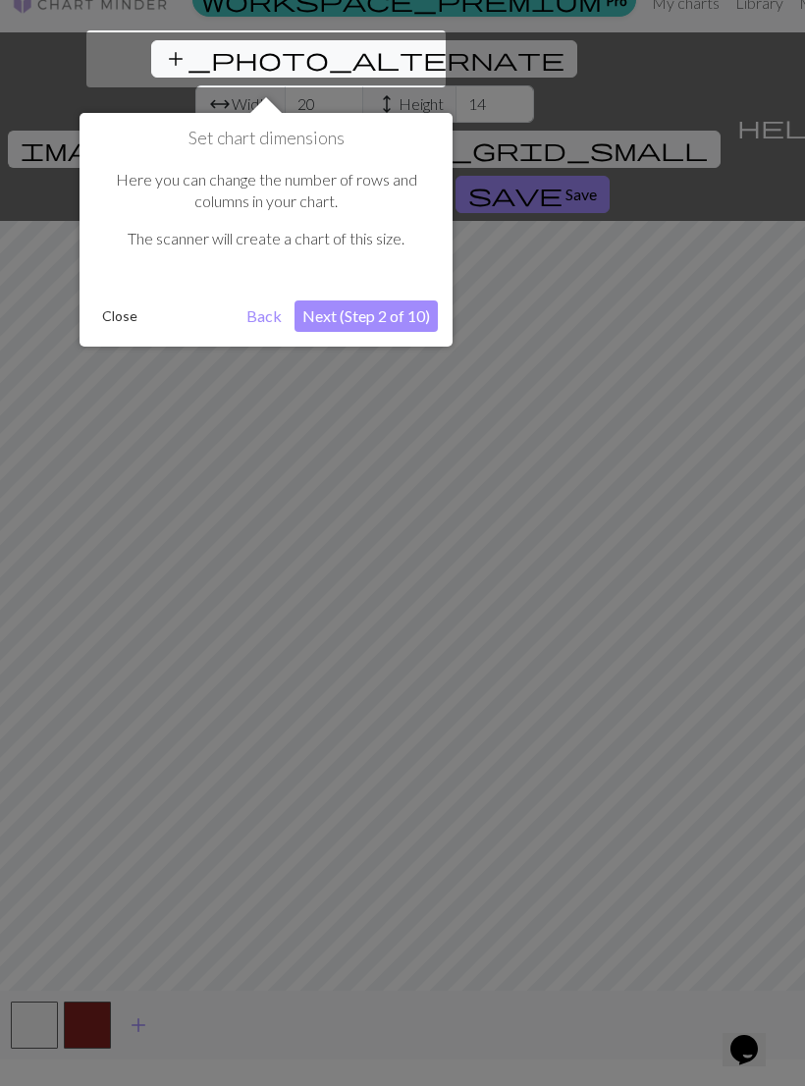
scroll to position [30, 0]
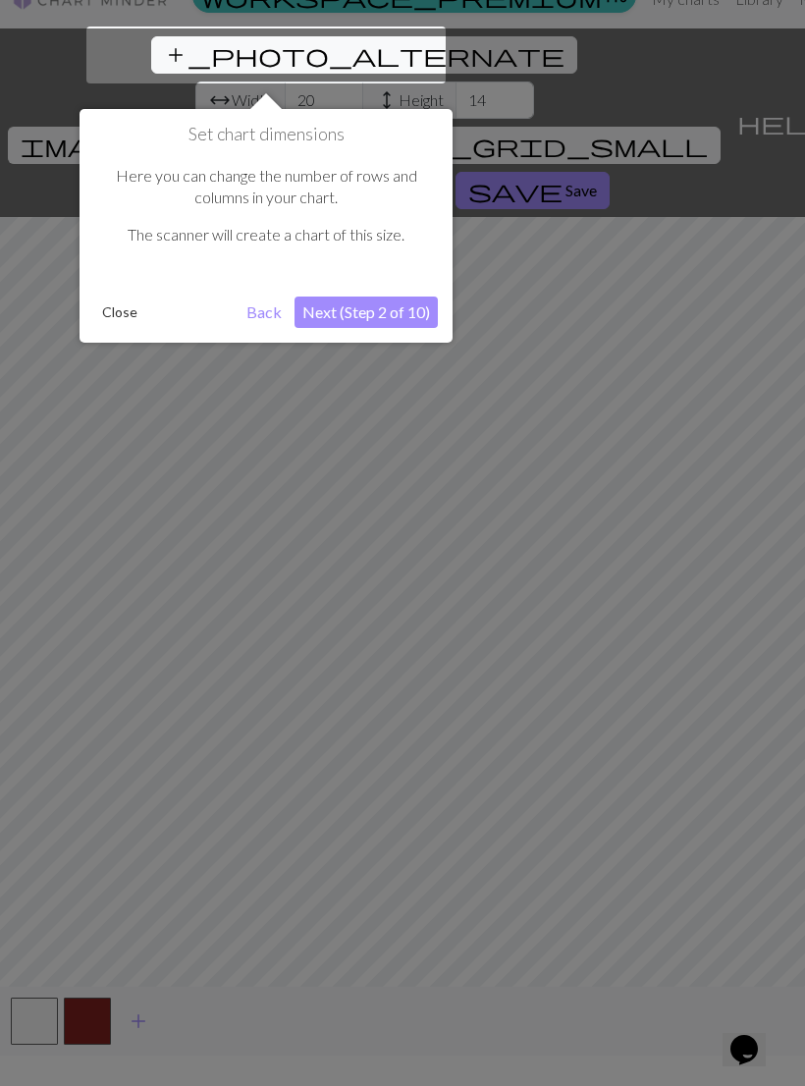
click at [401, 318] on button "Next (Step 2 of 10)" at bounding box center [366, 312] width 143 height 31
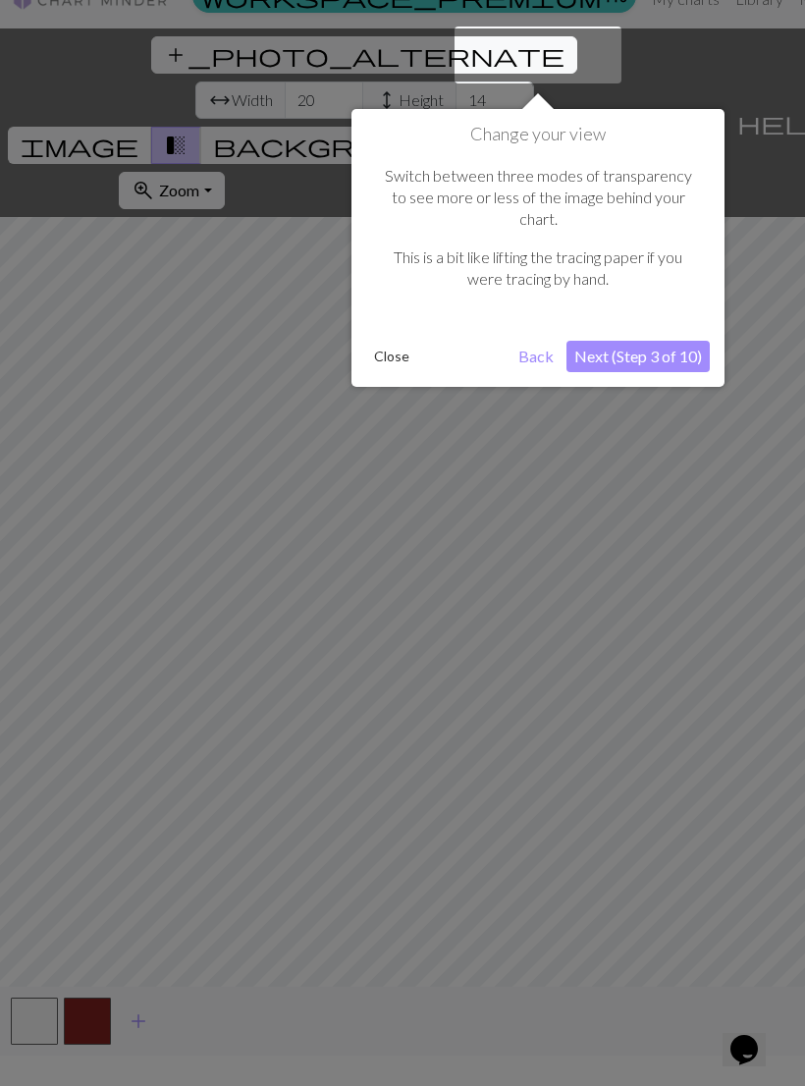
click at [662, 341] on button "Next (Step 3 of 10)" at bounding box center [638, 356] width 143 height 31
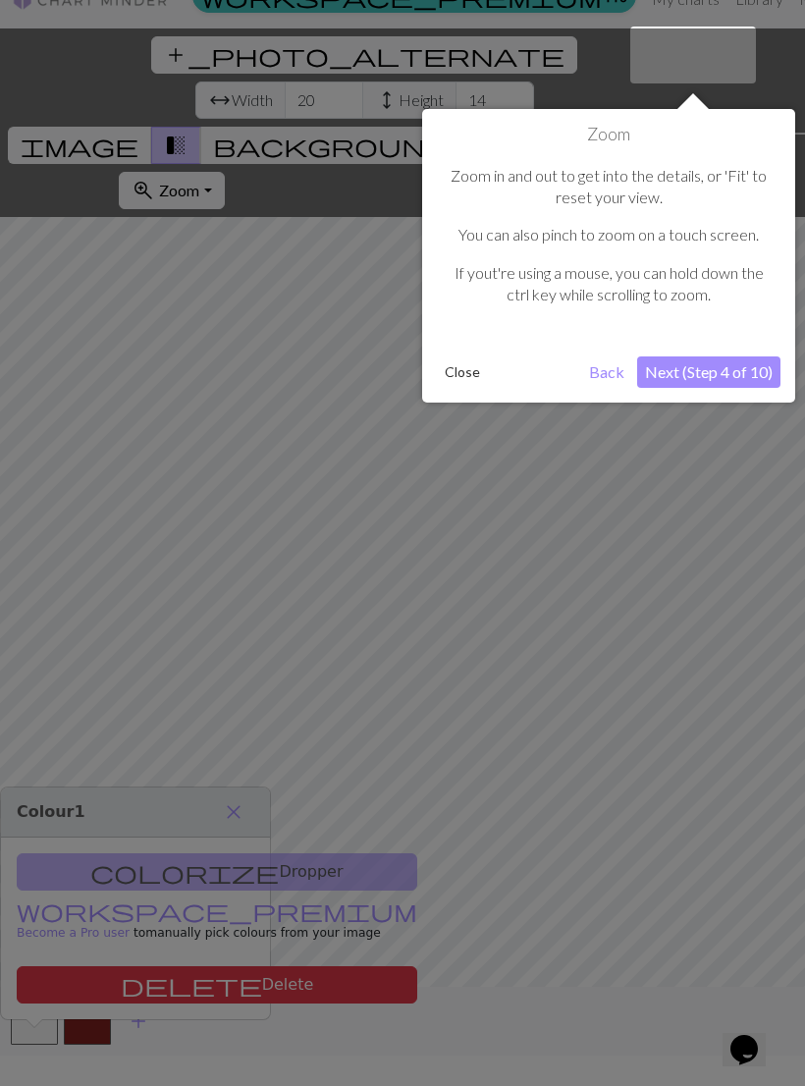
click at [707, 376] on button "Next (Step 4 of 10)" at bounding box center [708, 371] width 143 height 31
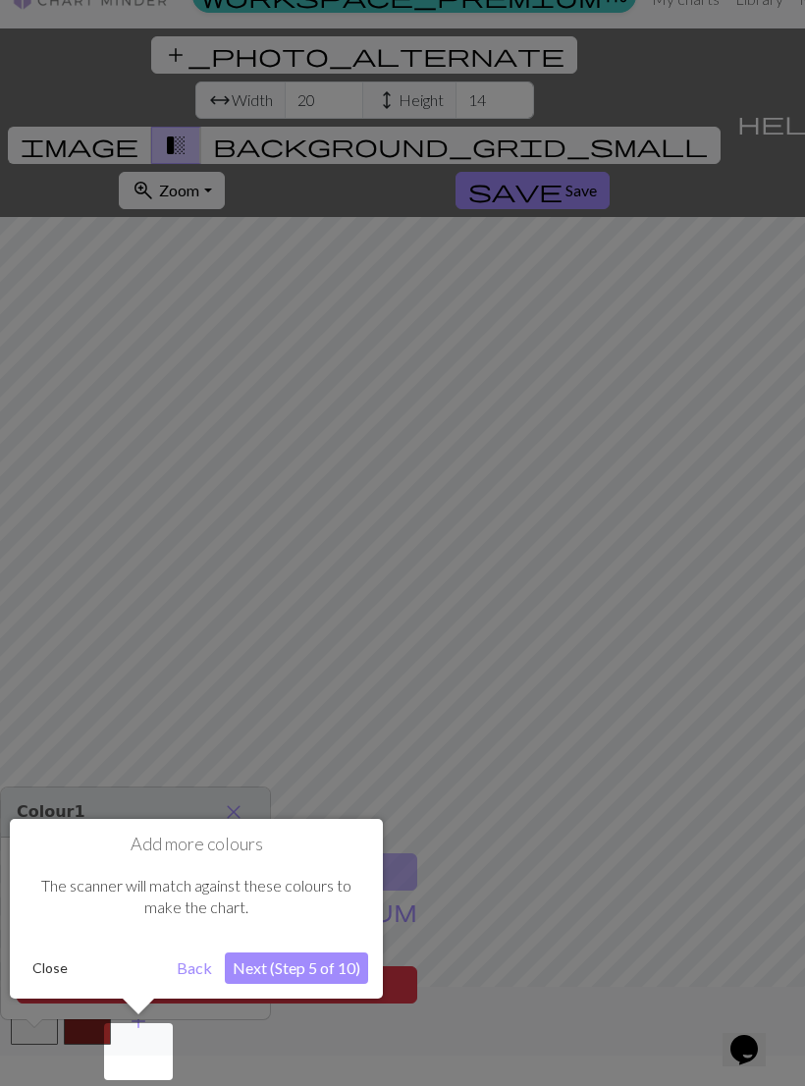
click at [319, 972] on button "Next (Step 5 of 10)" at bounding box center [296, 967] width 143 height 31
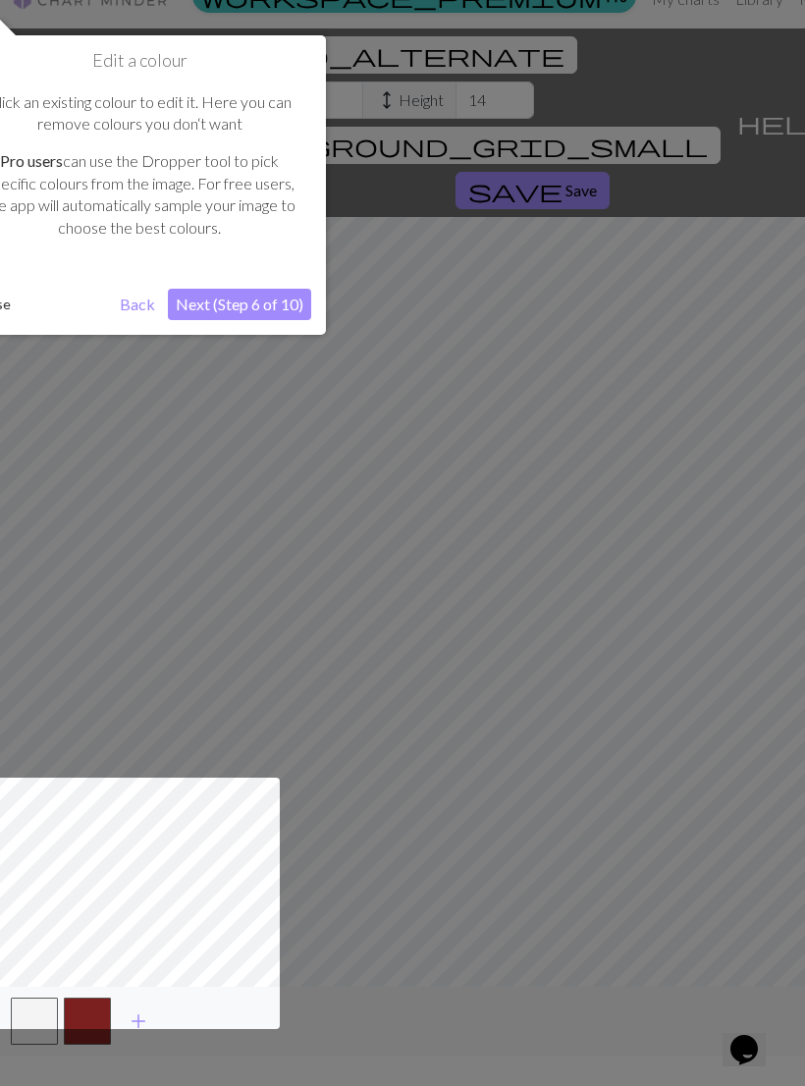
click at [283, 301] on button "Next (Step 6 of 10)" at bounding box center [239, 304] width 143 height 31
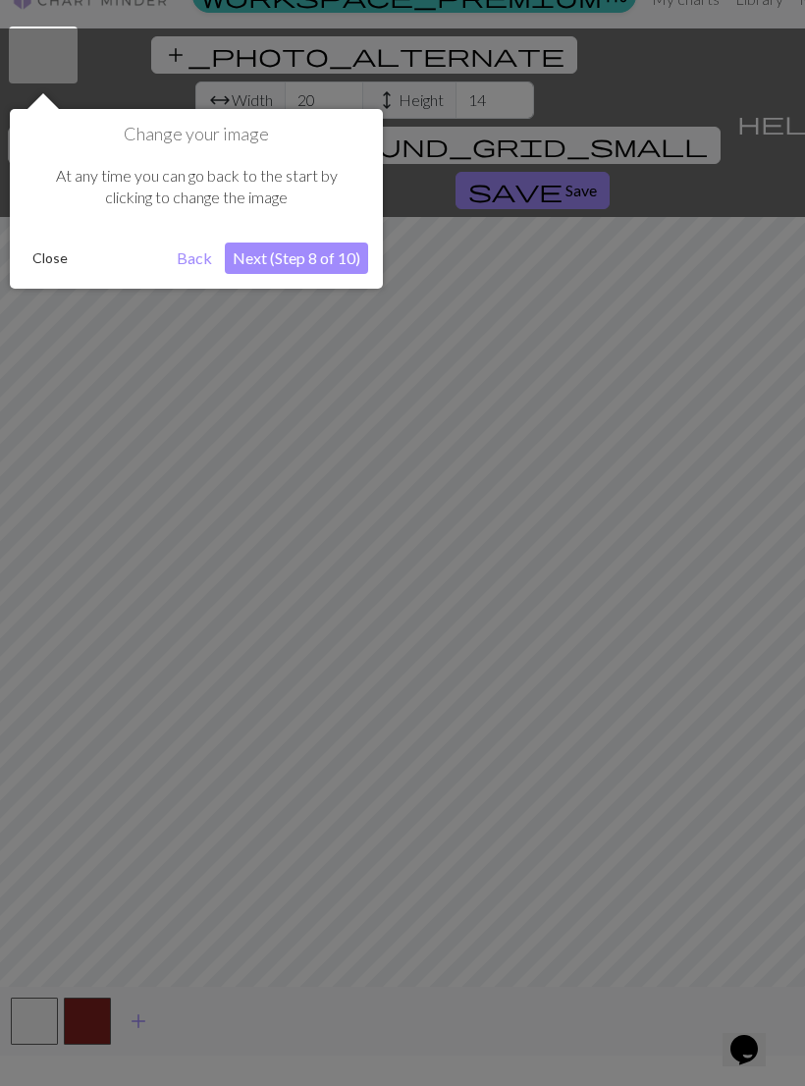
click at [336, 257] on button "Next (Step 8 of 10)" at bounding box center [296, 258] width 143 height 31
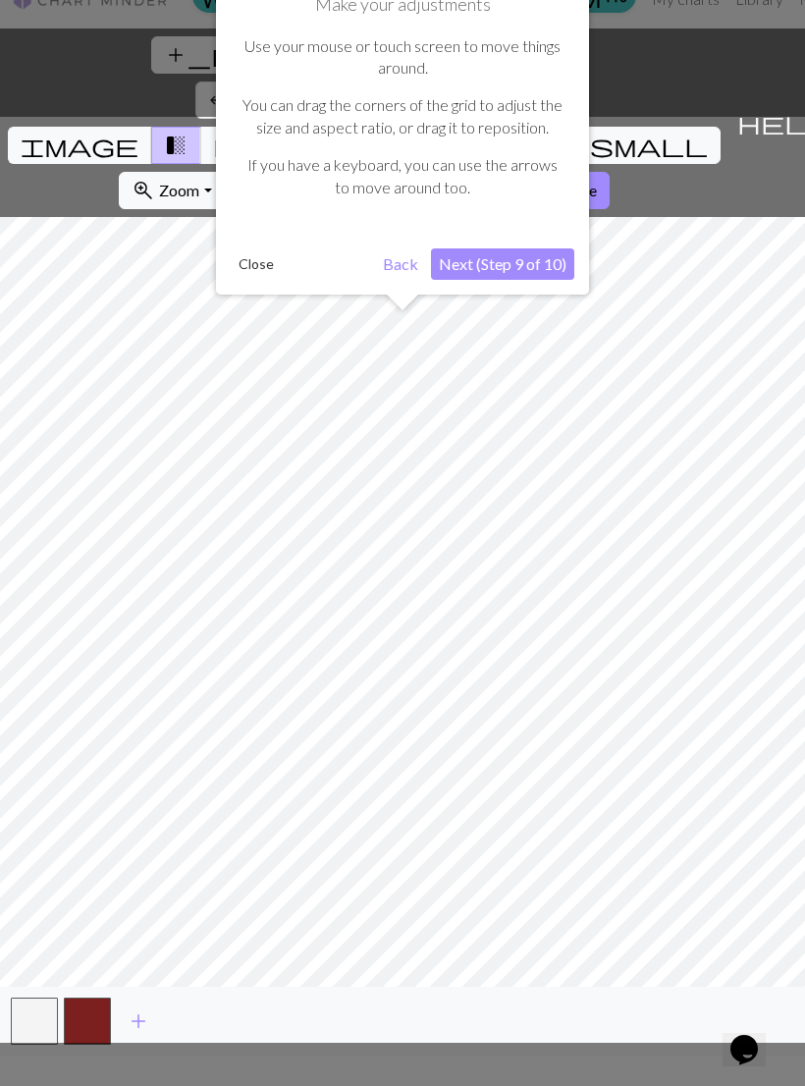
click at [537, 267] on button "Next (Step 9 of 10)" at bounding box center [502, 263] width 143 height 31
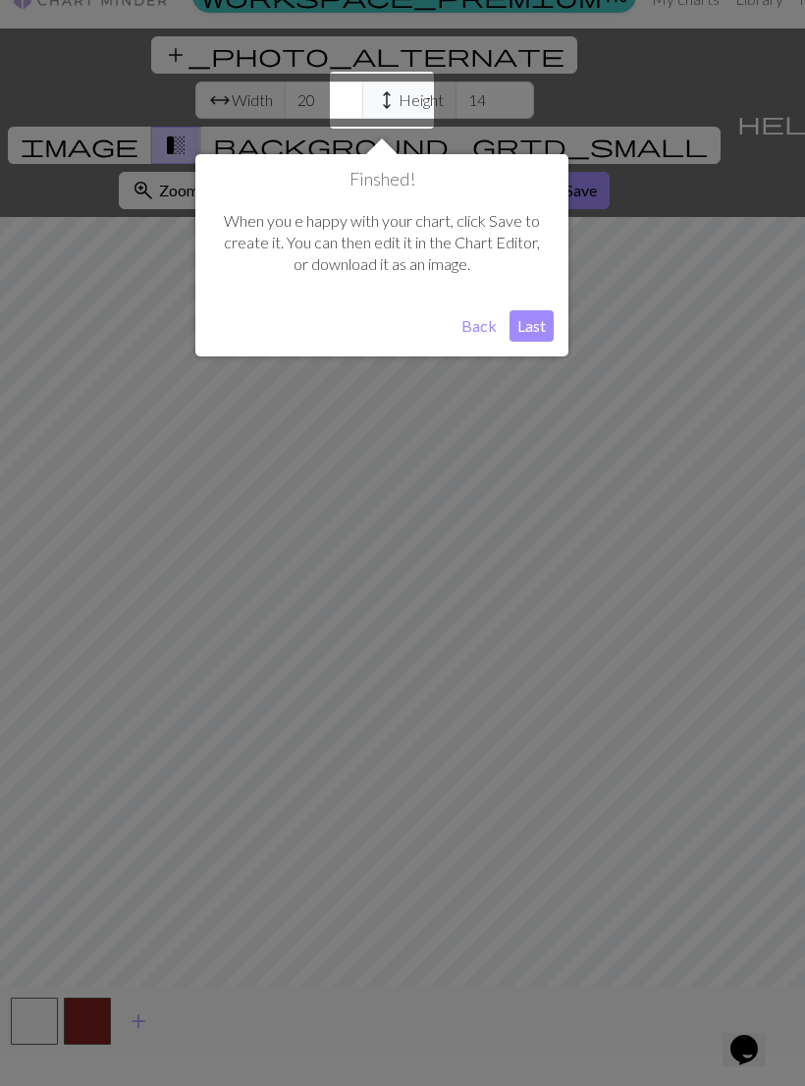
click at [541, 317] on button "Last" at bounding box center [532, 325] width 44 height 31
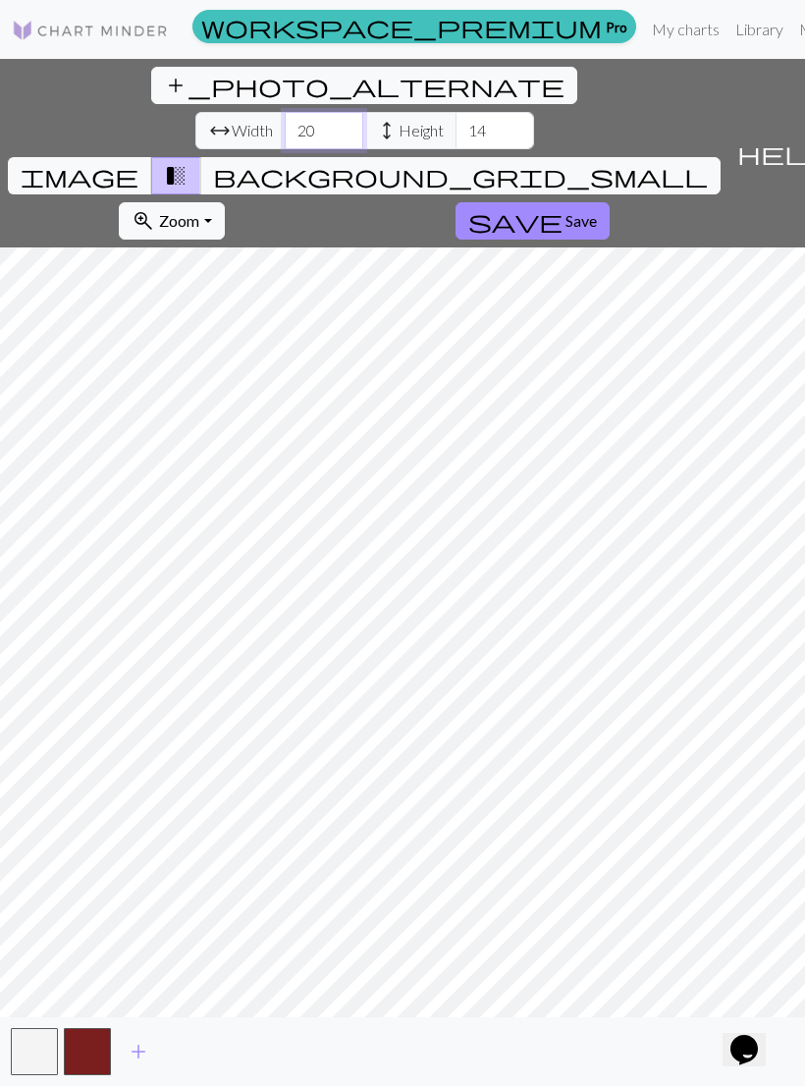
click at [285, 112] on input "20" at bounding box center [324, 130] width 79 height 37
type input "25"
click at [456, 112] on input "14" at bounding box center [495, 130] width 79 height 37
type input "1"
type input "20"
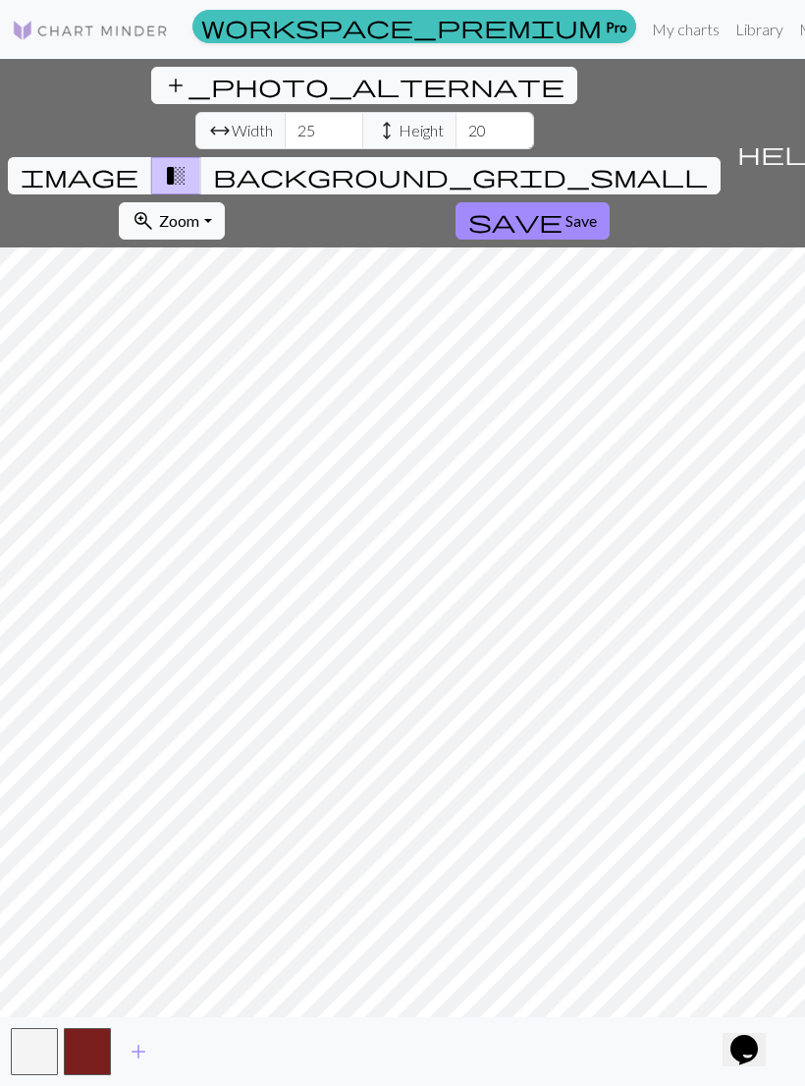
click at [109, 1047] on button "button" at bounding box center [87, 1051] width 47 height 47
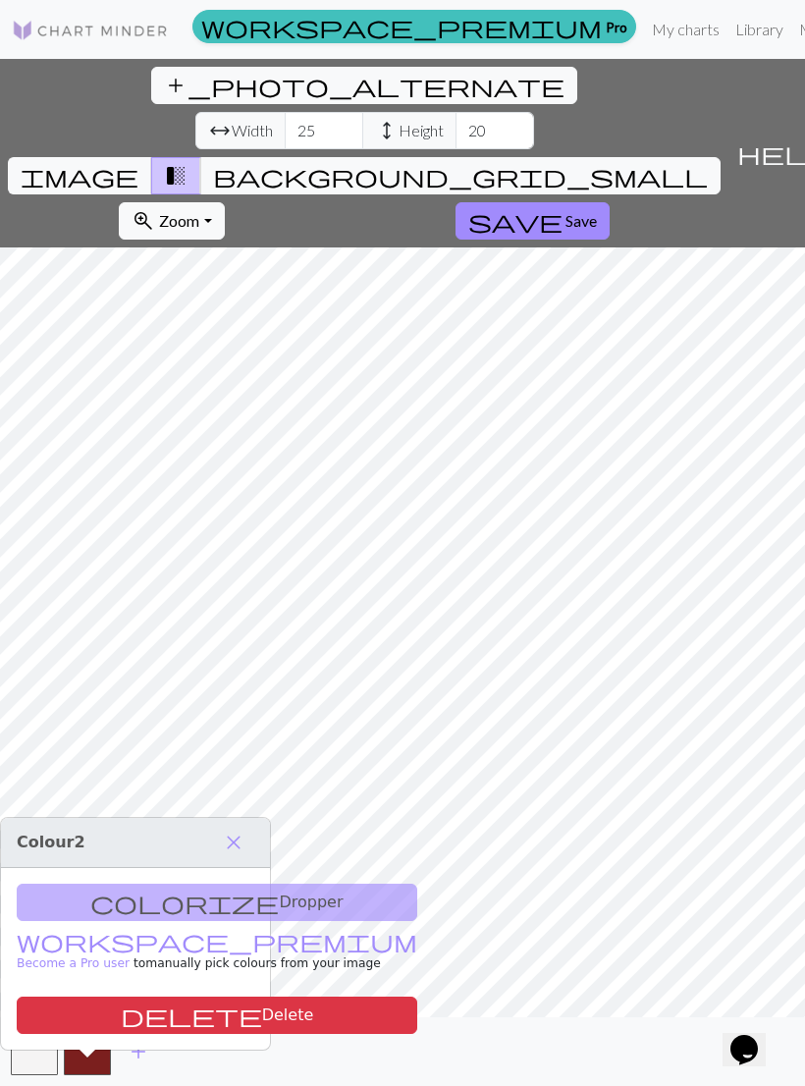
click at [244, 829] on span "close" at bounding box center [234, 842] width 24 height 27
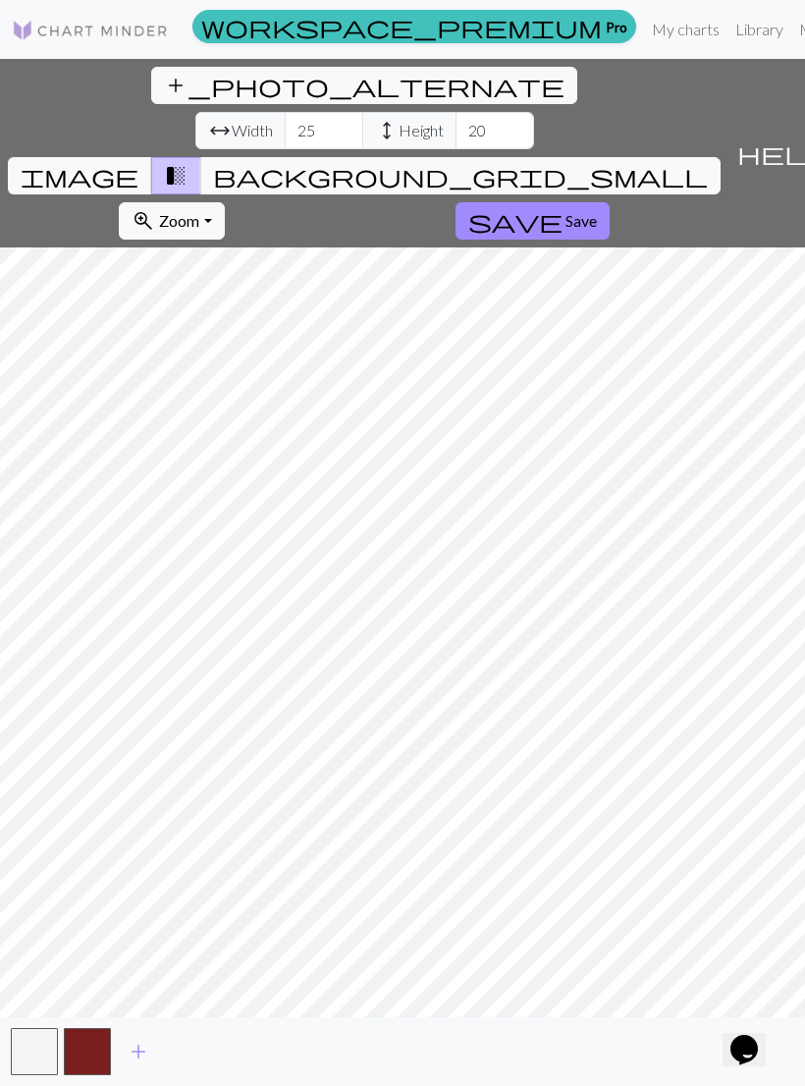
click at [103, 1053] on button "button" at bounding box center [87, 1051] width 47 height 47
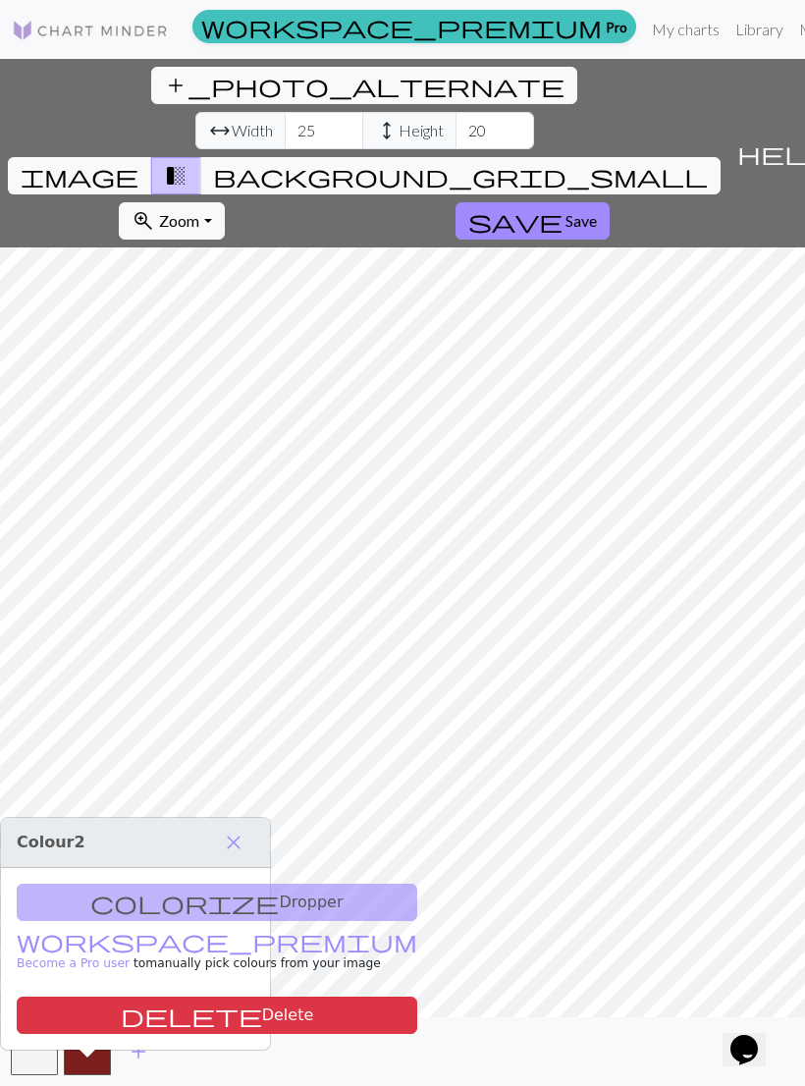
click at [173, 869] on div "colorize Dropper workspace_premium Become a Pro user to manually pick colours f…" at bounding box center [135, 959] width 269 height 182
click at [183, 873] on div "colorize Dropper workspace_premium Become a Pro user to manually pick colours f…" at bounding box center [135, 959] width 269 height 182
click at [249, 826] on button "close" at bounding box center [233, 842] width 41 height 33
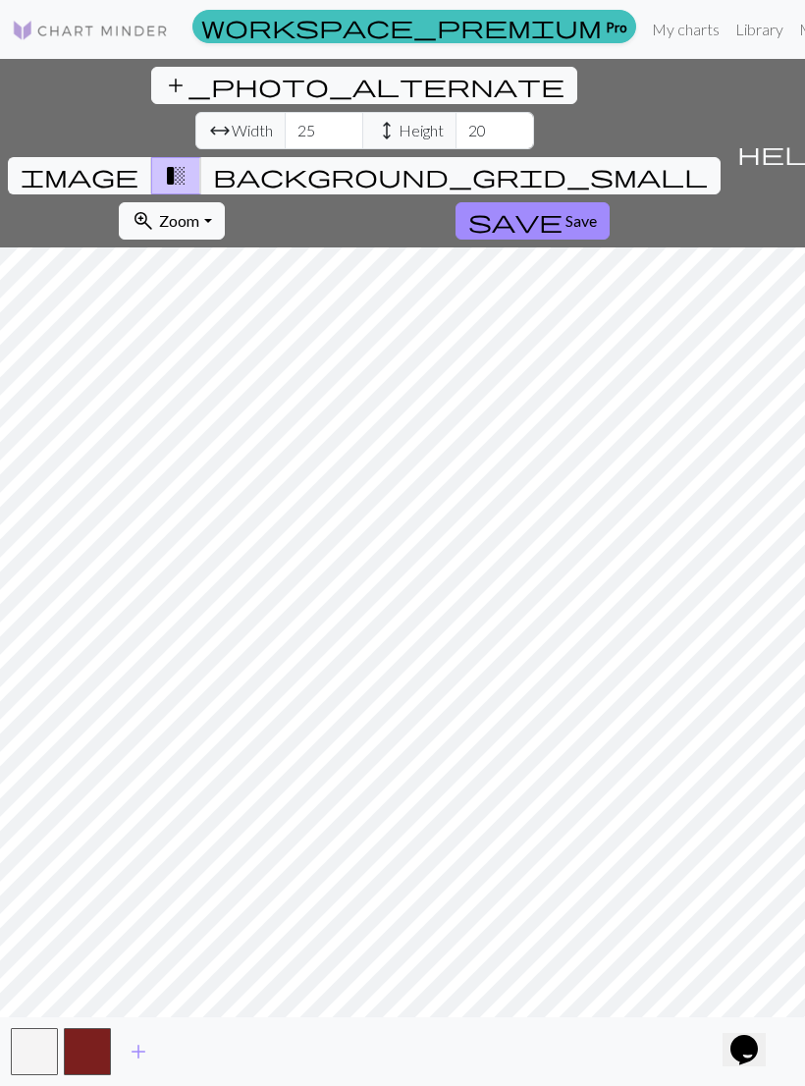
click at [590, 162] on span "background_grid_small" at bounding box center [460, 175] width 495 height 27
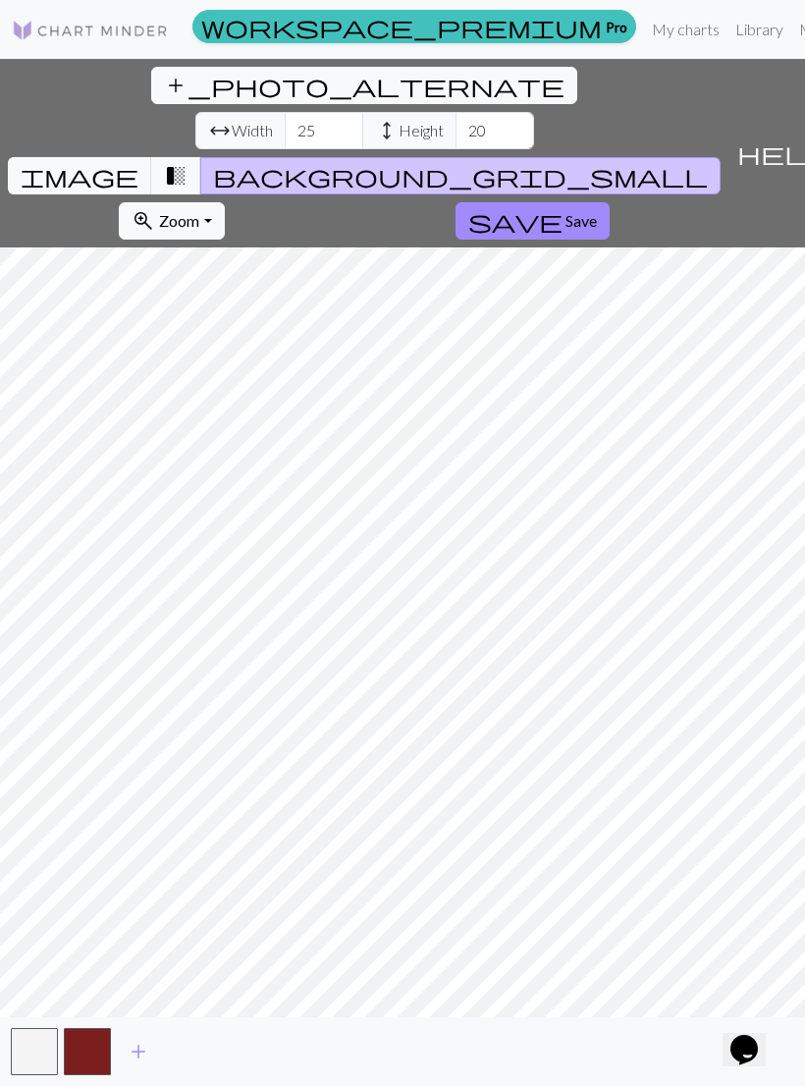
click at [86, 1050] on button "button" at bounding box center [87, 1051] width 47 height 47
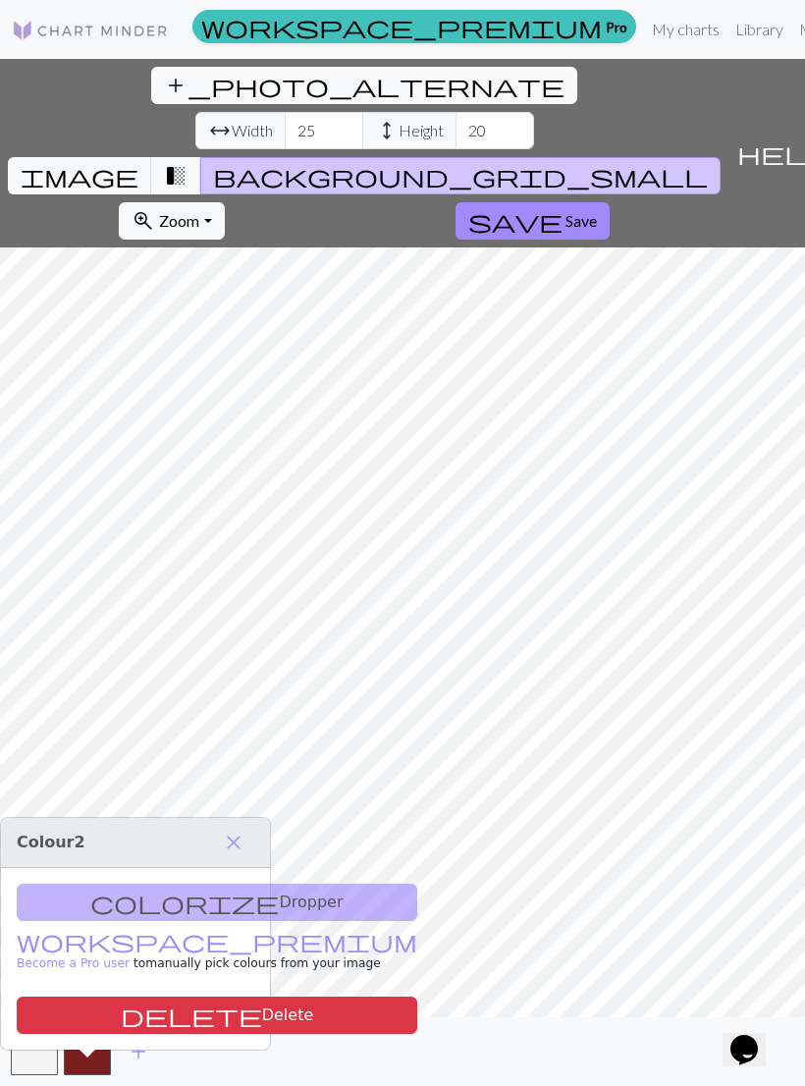
click at [216, 868] on div "colorize Dropper workspace_premium Become a Pro user to manually pick colours f…" at bounding box center [135, 959] width 269 height 182
click at [239, 829] on span "close" at bounding box center [234, 842] width 24 height 27
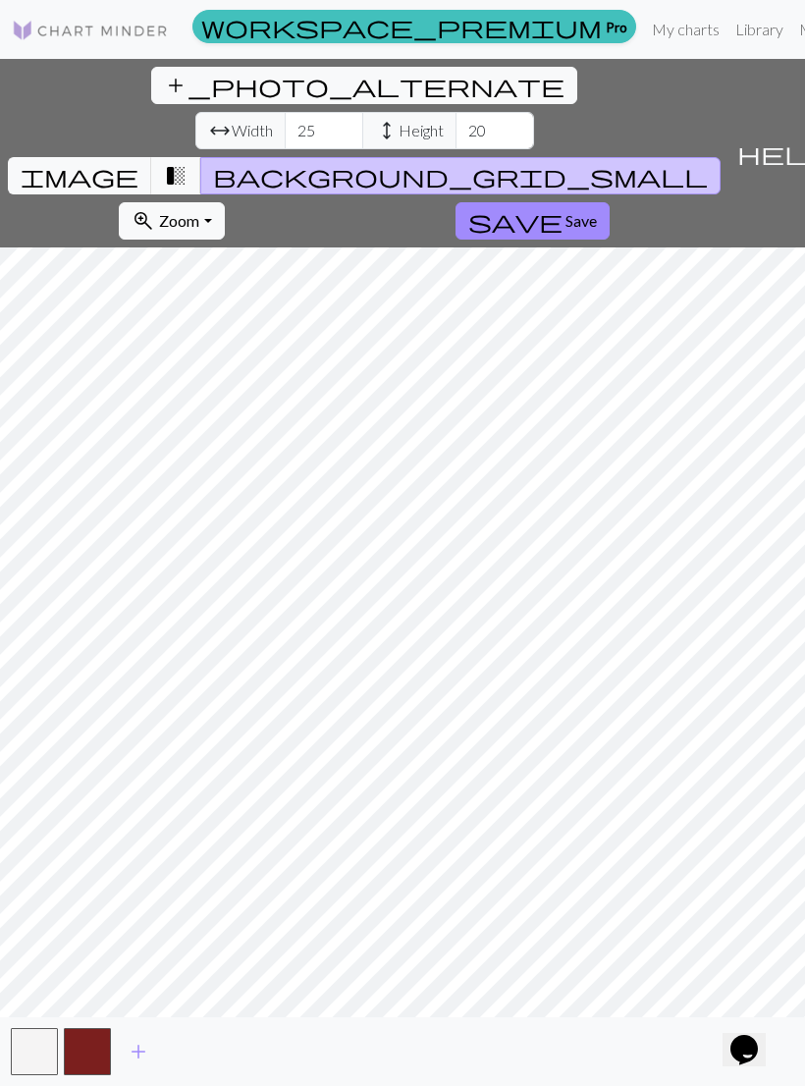
click at [98, 1053] on button "button" at bounding box center [87, 1051] width 47 height 47
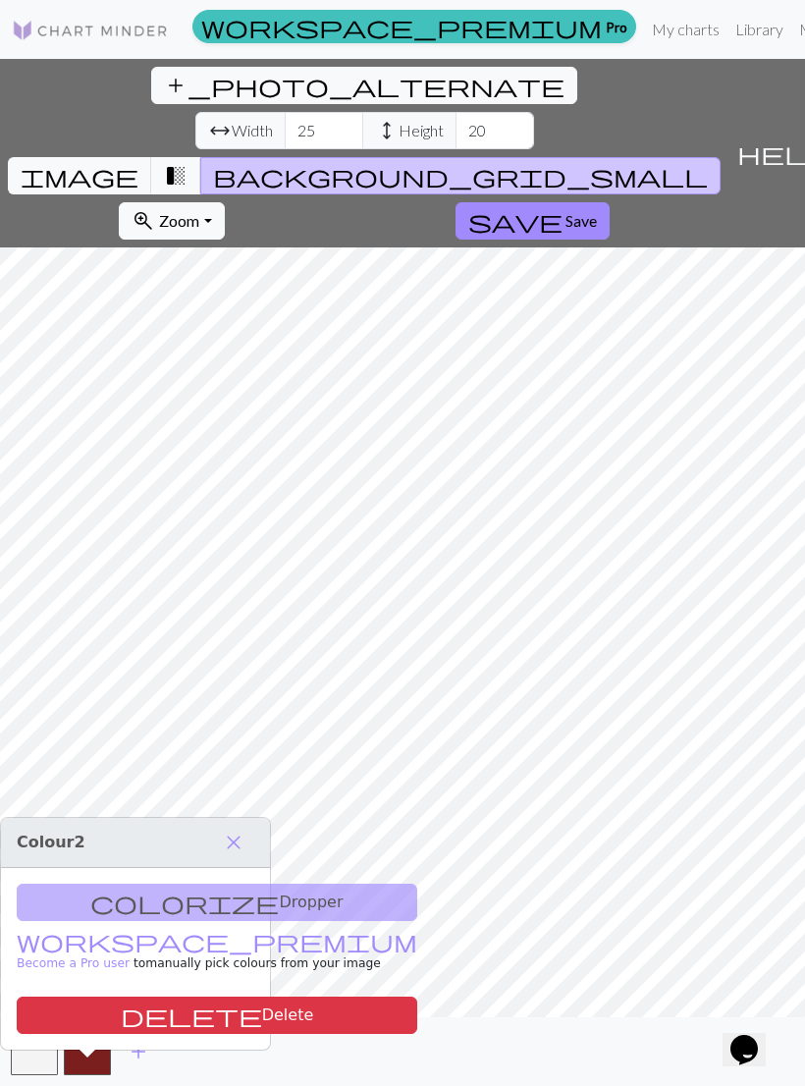
click at [205, 997] on button "delete Delete" at bounding box center [217, 1015] width 401 height 37
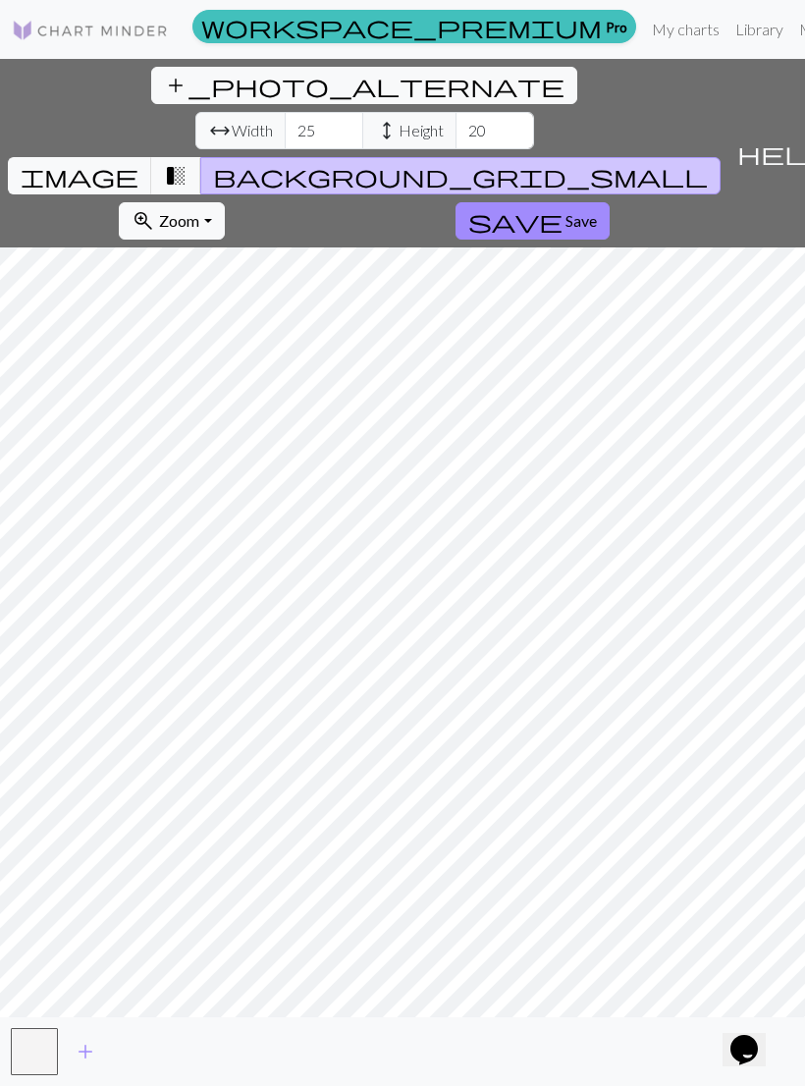
scroll to position [0, 0]
click at [164, 91] on span "add_photo_alternate" at bounding box center [364, 85] width 401 height 27
click at [188, 162] on span "transition_fade" at bounding box center [176, 175] width 24 height 27
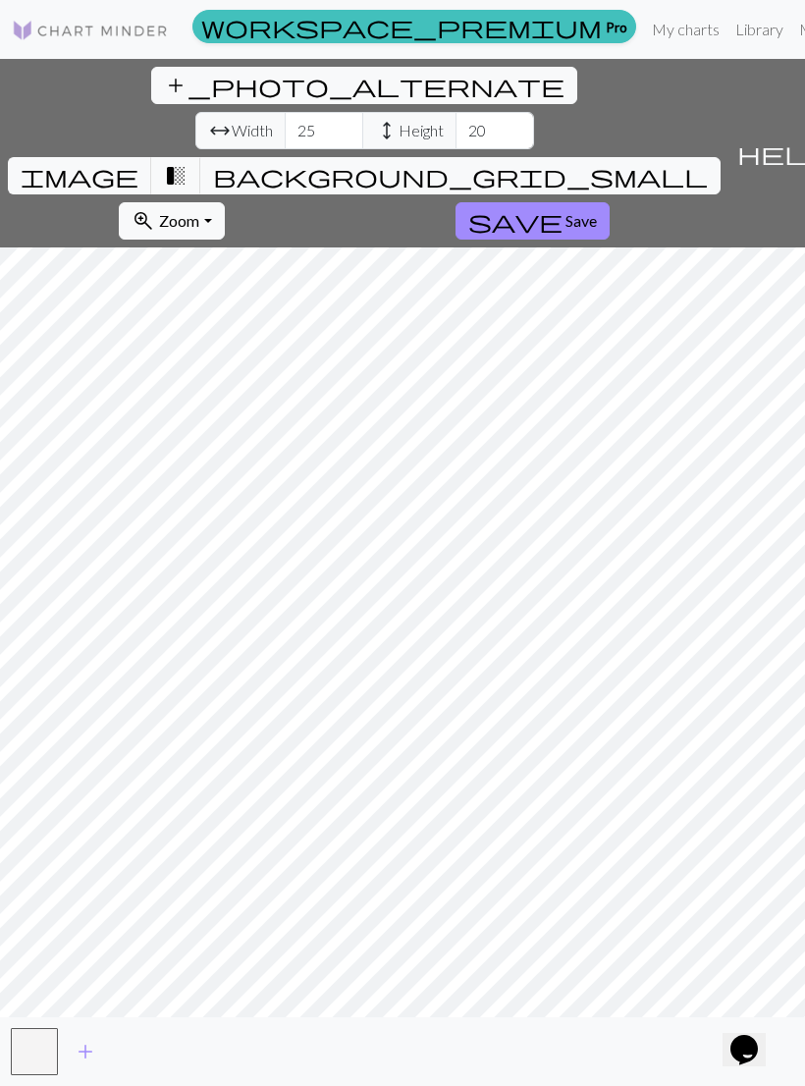
click at [89, 1065] on span "add" at bounding box center [86, 1051] width 24 height 27
click at [151, 1053] on button "add" at bounding box center [138, 1051] width 49 height 37
click at [203, 1045] on button "add" at bounding box center [191, 1051] width 49 height 37
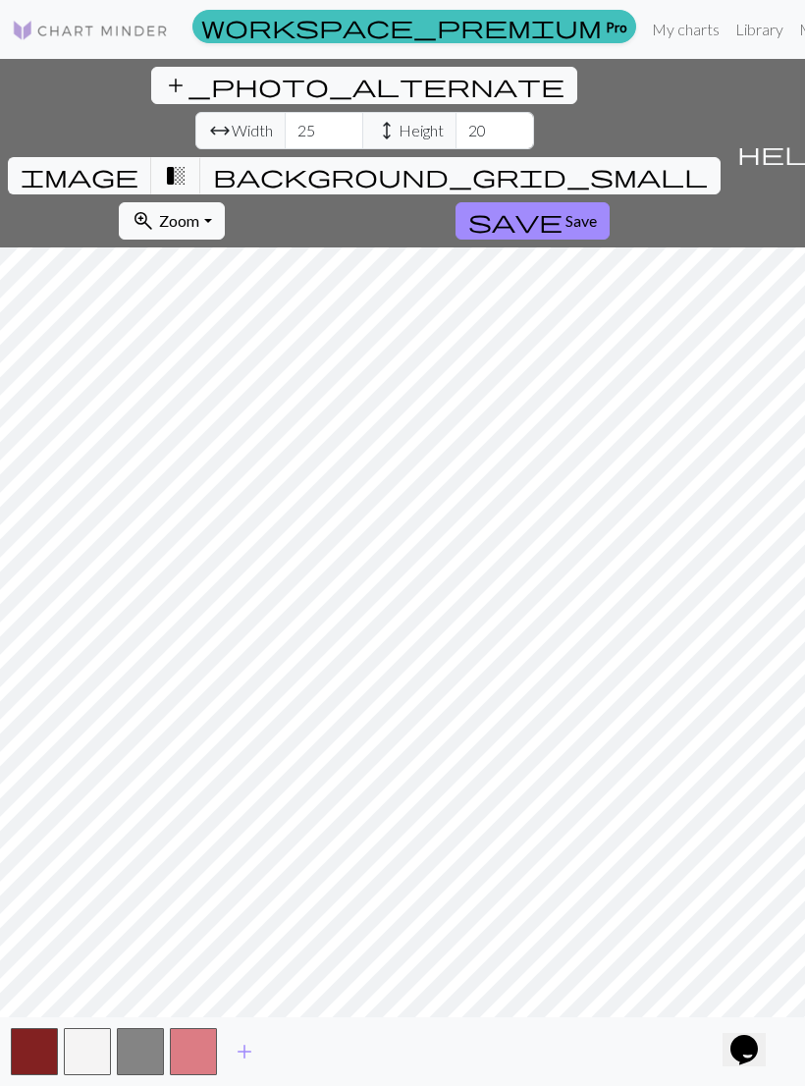
click at [14, 1049] on button "button" at bounding box center [34, 1051] width 47 height 47
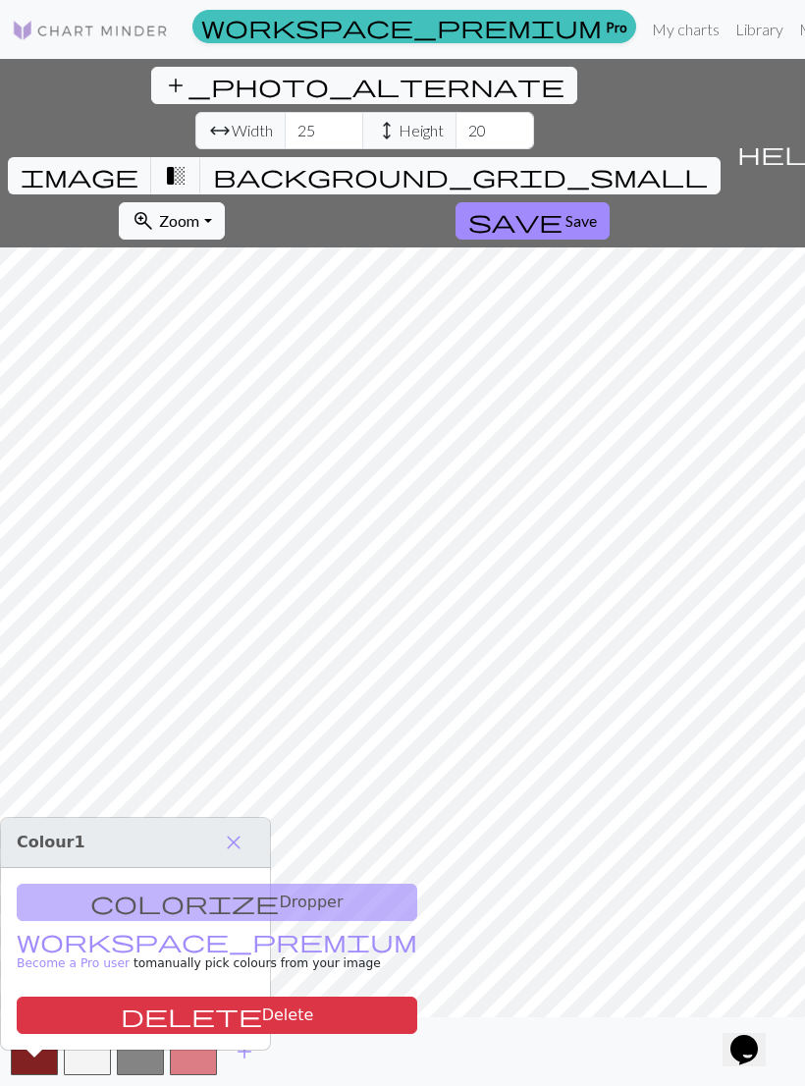
click at [34, 1056] on button "button" at bounding box center [34, 1051] width 47 height 47
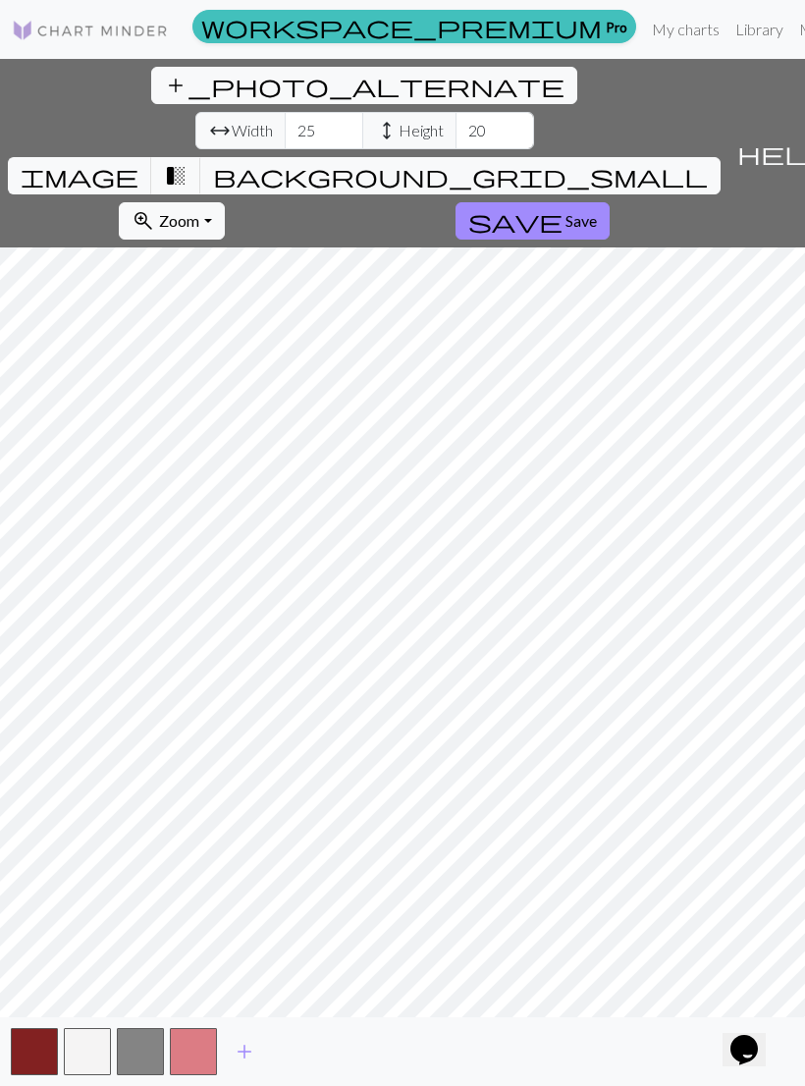
click at [144, 1052] on button "button" at bounding box center [140, 1051] width 47 height 47
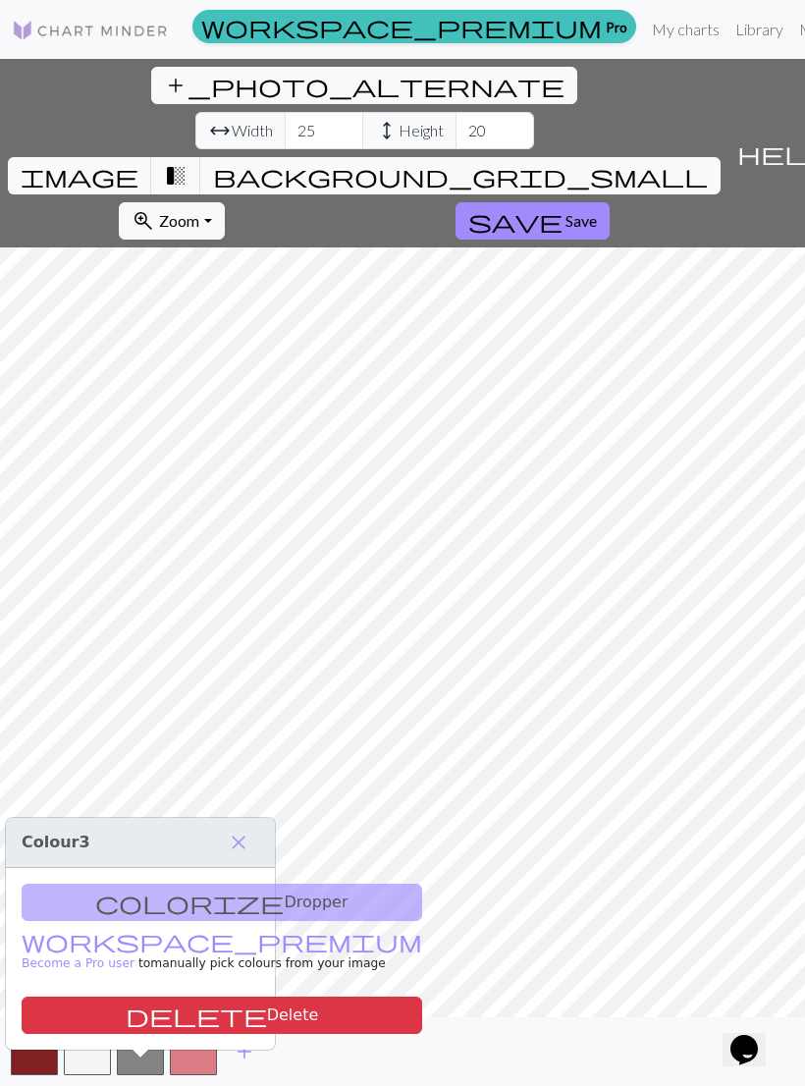
click at [203, 1050] on button "button" at bounding box center [193, 1051] width 47 height 47
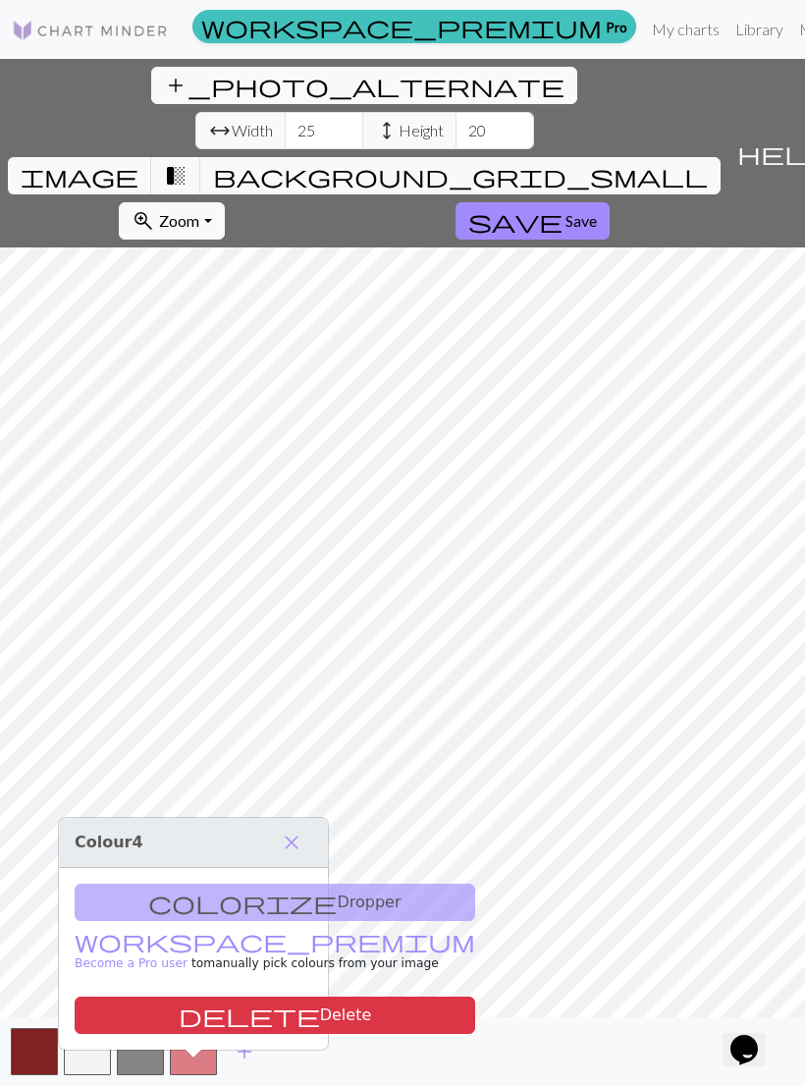
click at [81, 1054] on button "button" at bounding box center [87, 1051] width 47 height 47
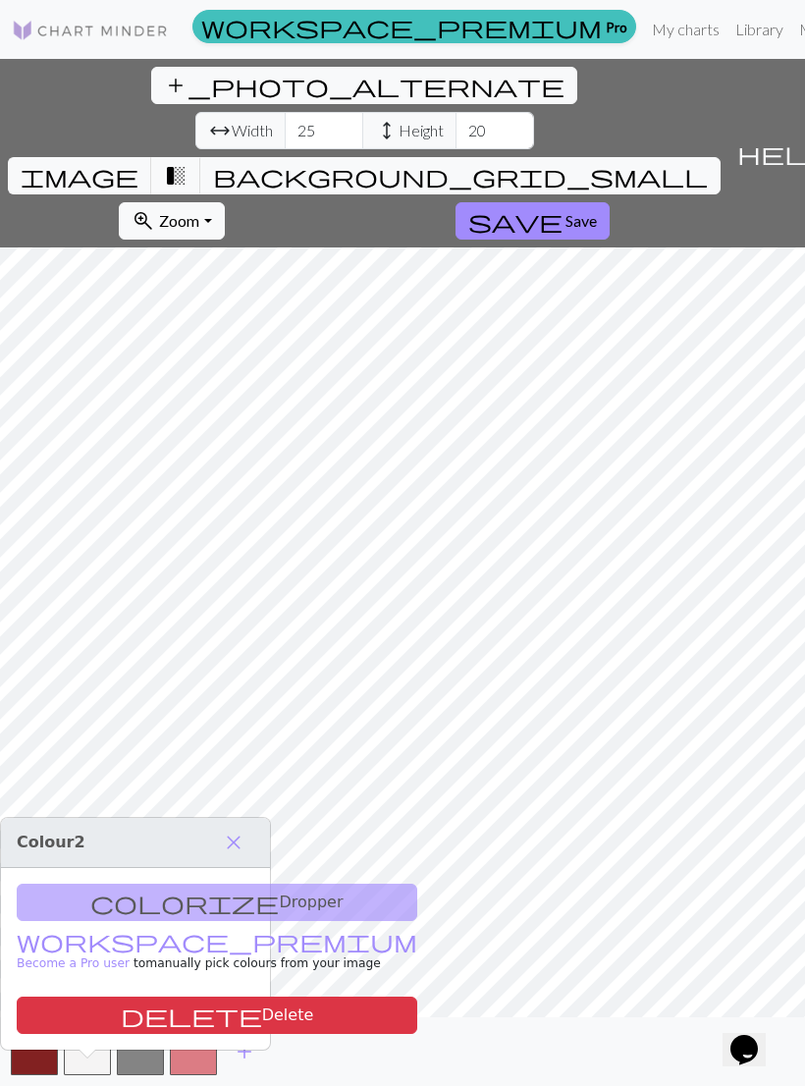
click at [213, 1050] on button "button" at bounding box center [193, 1051] width 47 height 47
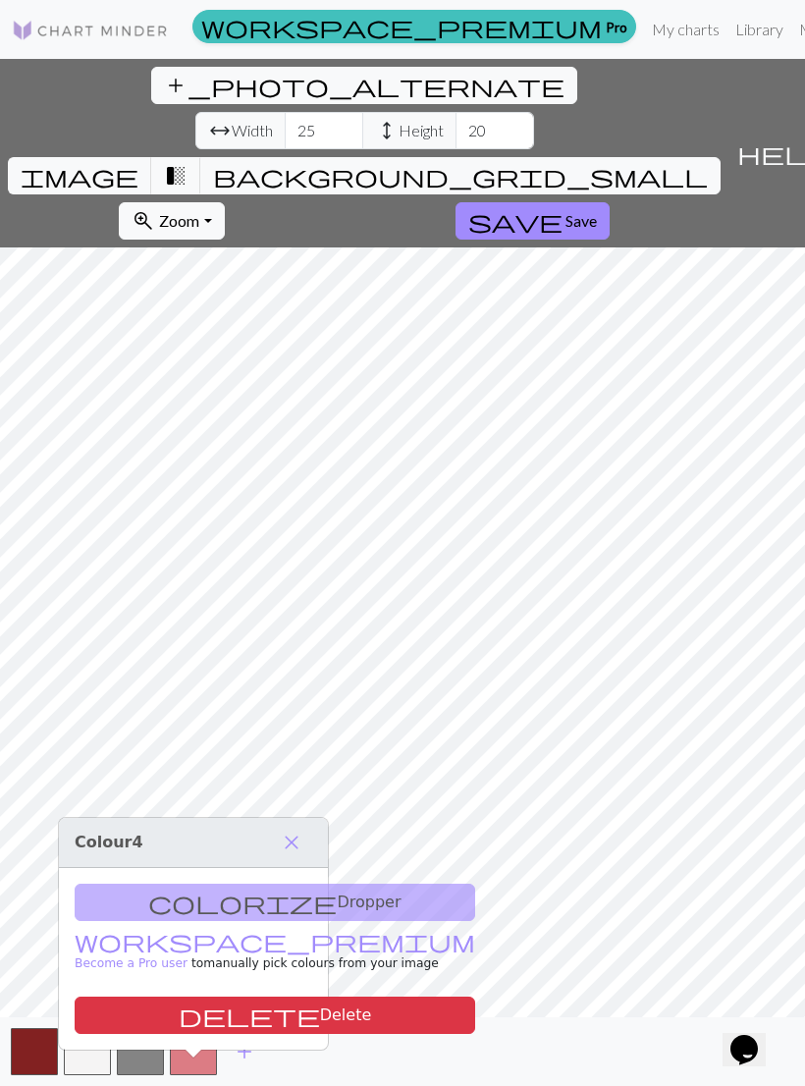
click at [203, 997] on button "delete Delete" at bounding box center [275, 1015] width 401 height 37
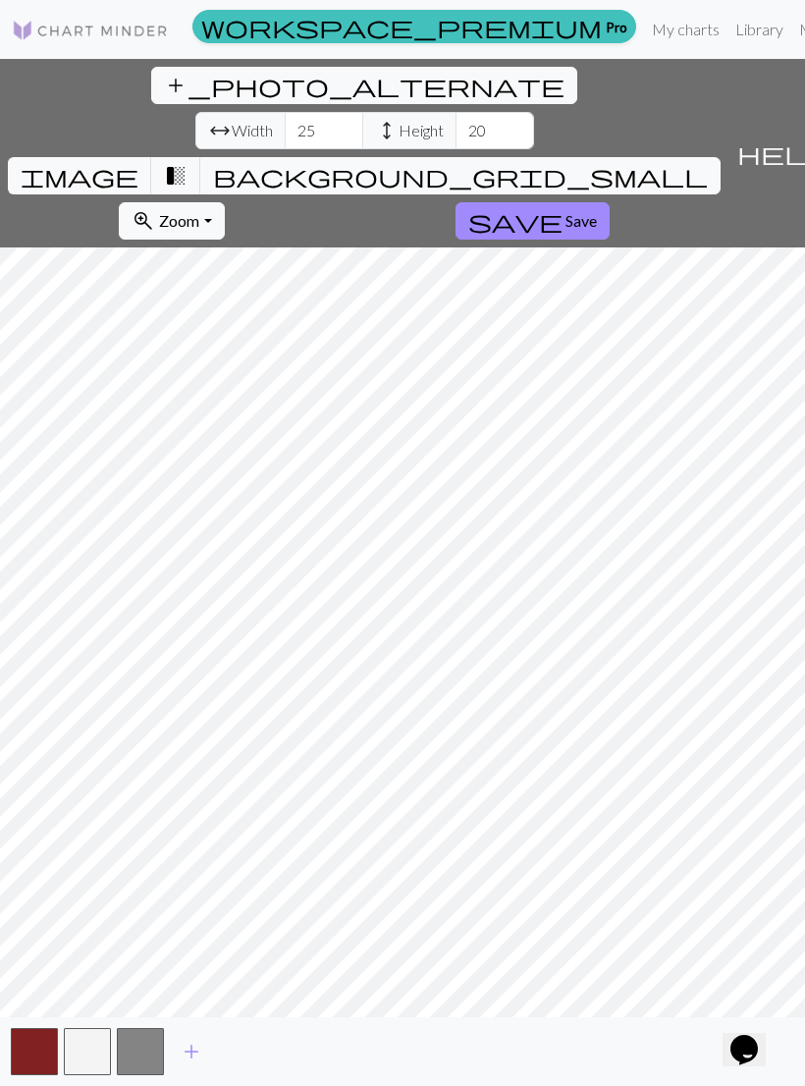
click at [90, 1052] on button "button" at bounding box center [87, 1051] width 47 height 47
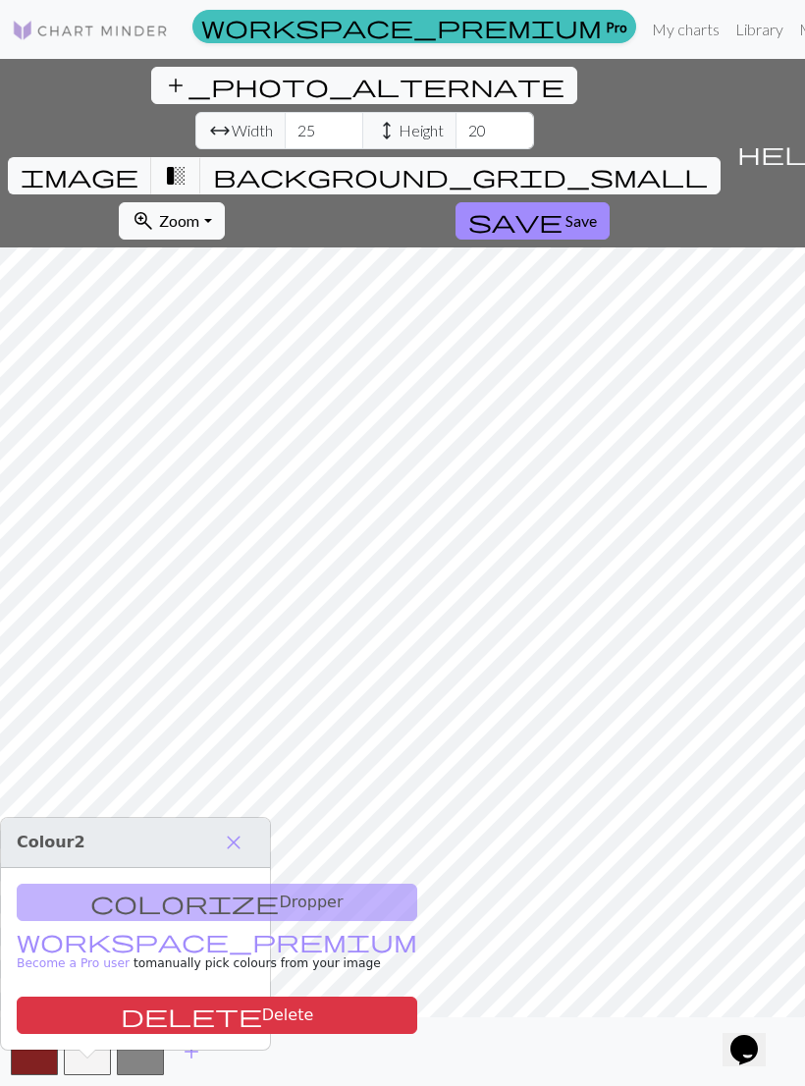
click at [95, 1055] on button "button" at bounding box center [87, 1051] width 47 height 47
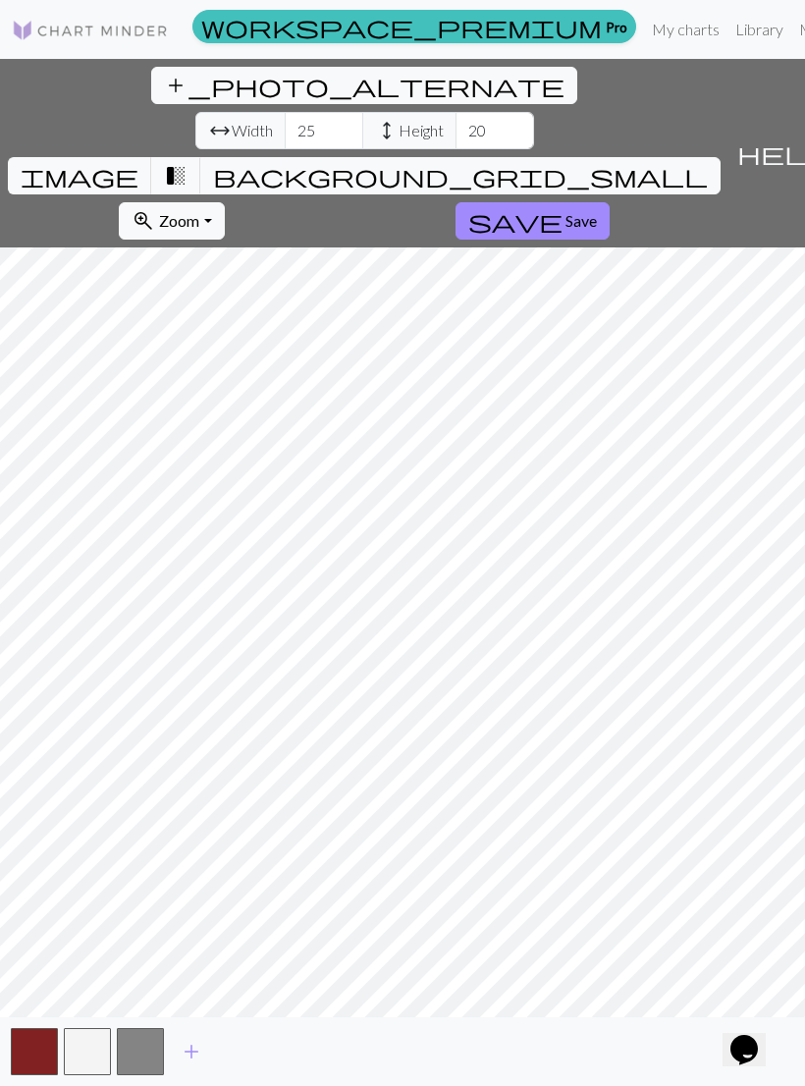
click at [571, 157] on button "background_grid_small" at bounding box center [460, 175] width 520 height 37
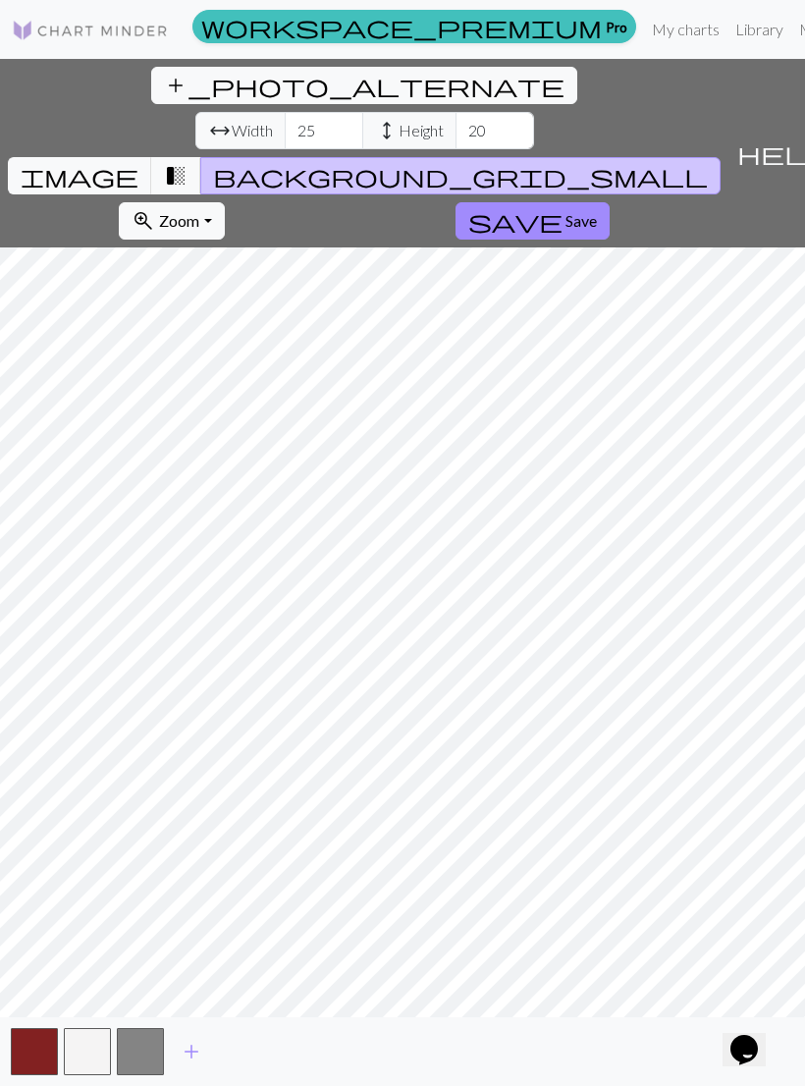
click at [138, 162] on span "image" at bounding box center [80, 175] width 118 height 27
